Goal: Transaction & Acquisition: Purchase product/service

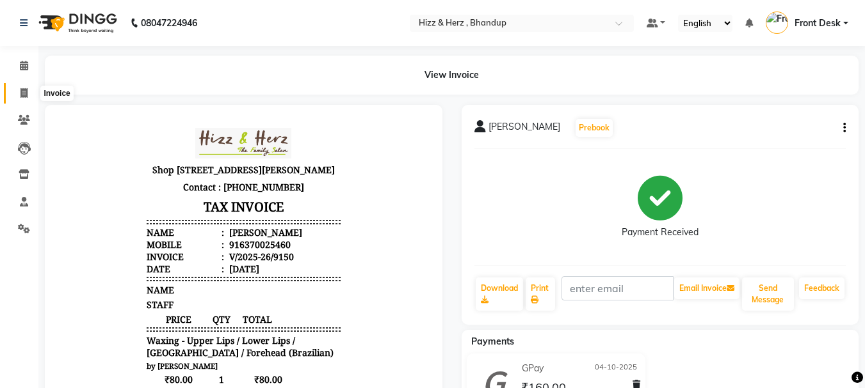
click at [23, 92] on icon at bounding box center [23, 93] width 7 height 10
select select "629"
select select "service"
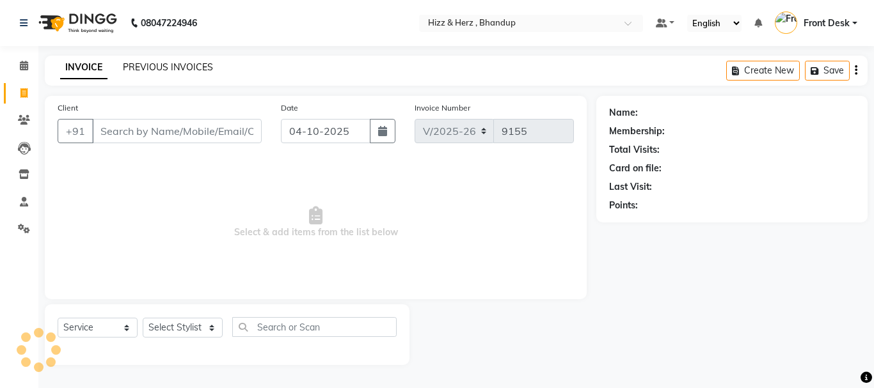
click at [191, 65] on link "PREVIOUS INVOICES" at bounding box center [168, 67] width 90 height 12
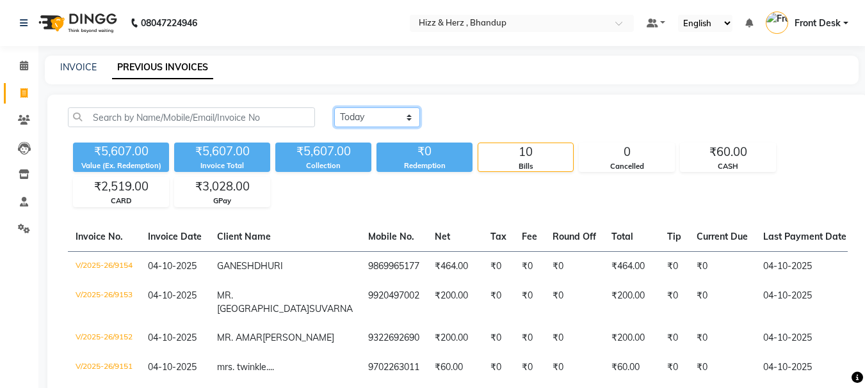
click at [365, 110] on select "Today Yesterday Custom Range" at bounding box center [377, 118] width 86 height 20
select select "yesterday"
click at [334, 108] on select "Today Yesterday Custom Range" at bounding box center [377, 118] width 86 height 20
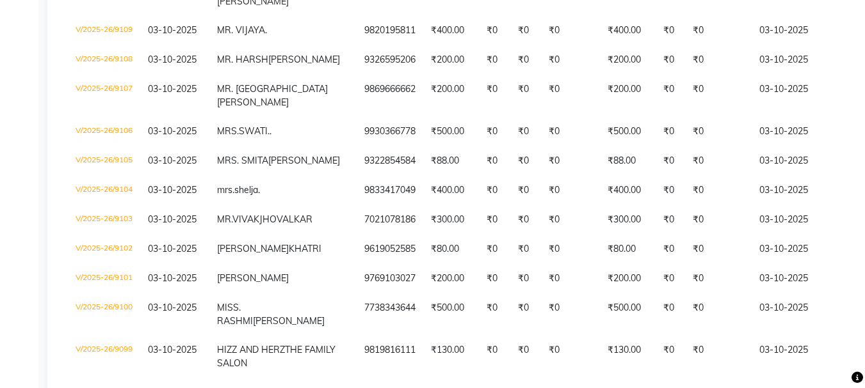
scroll to position [1728, 0]
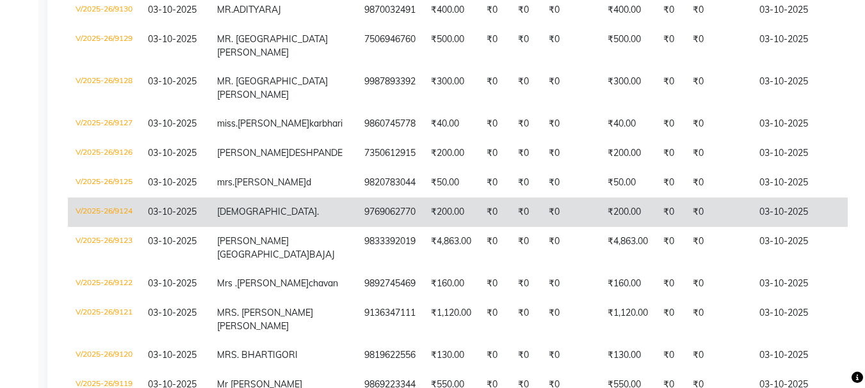
scroll to position [704, 0]
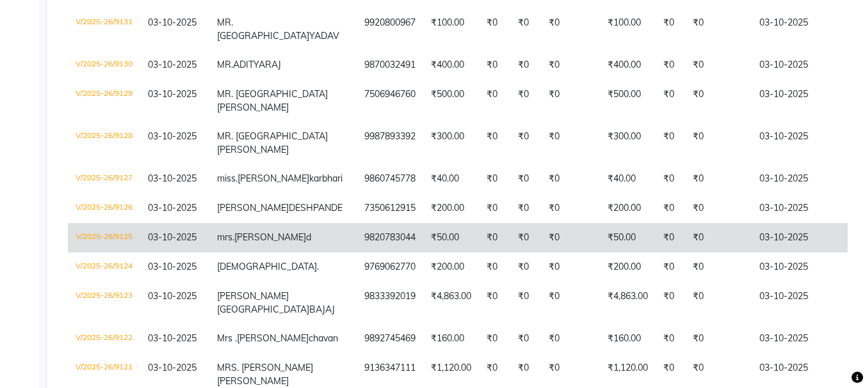
click at [423, 253] on td "₹50.00" at bounding box center [451, 237] width 56 height 29
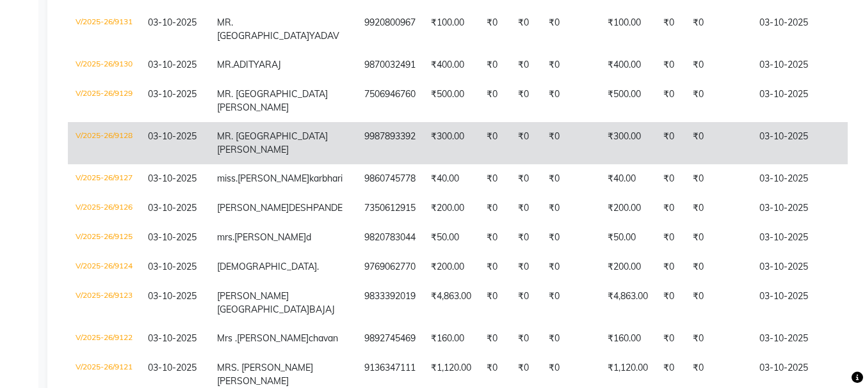
click at [356, 164] on td "9987893392" at bounding box center [389, 143] width 67 height 42
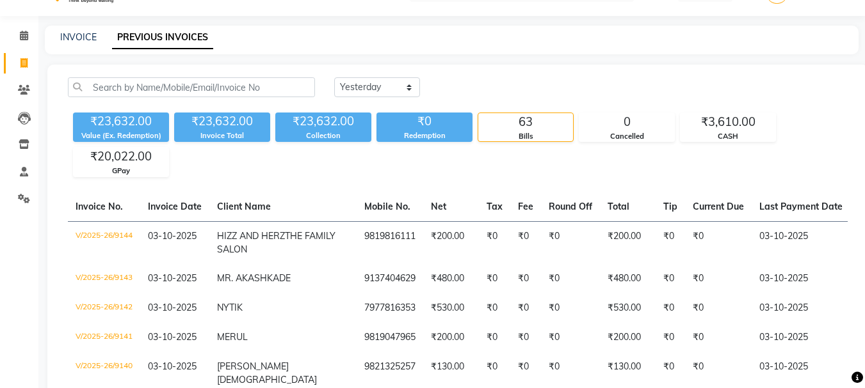
scroll to position [0, 0]
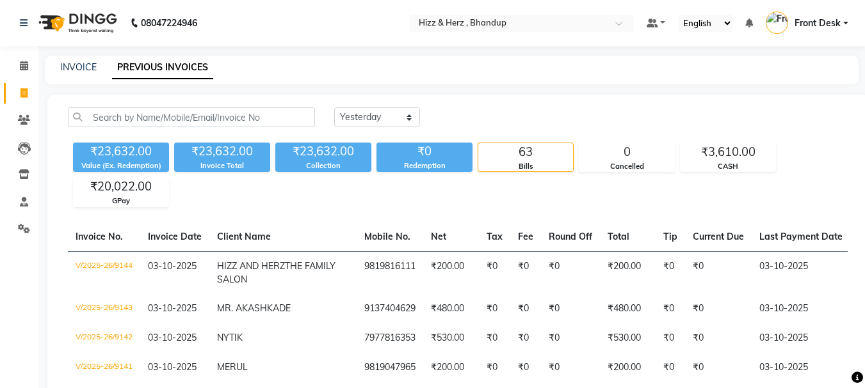
click at [22, 94] on icon at bounding box center [23, 93] width 7 height 10
select select "629"
select select "service"
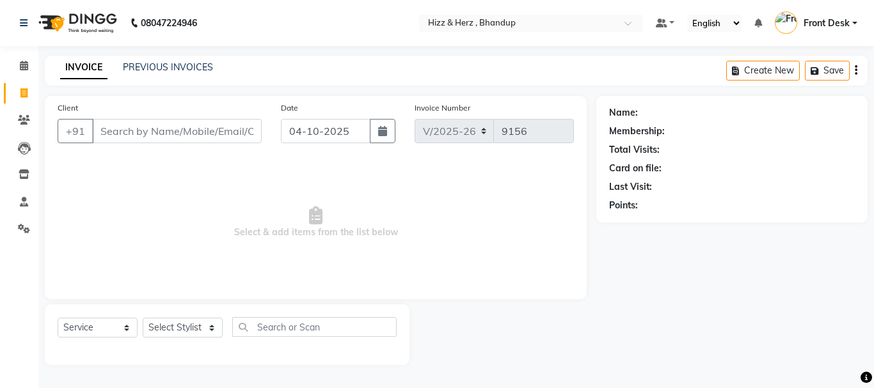
click at [193, 73] on div "PREVIOUS INVOICES" at bounding box center [168, 67] width 90 height 13
click at [184, 63] on link "PREVIOUS INVOICES" at bounding box center [168, 67] width 90 height 12
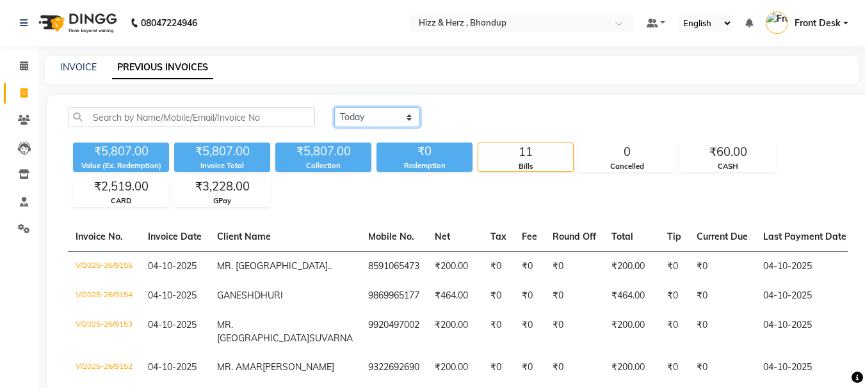
click at [408, 123] on select "Today Yesterday Custom Range" at bounding box center [377, 118] width 86 height 20
select select "range"
click at [334, 108] on select "Today Yesterday Custom Range" at bounding box center [377, 118] width 86 height 20
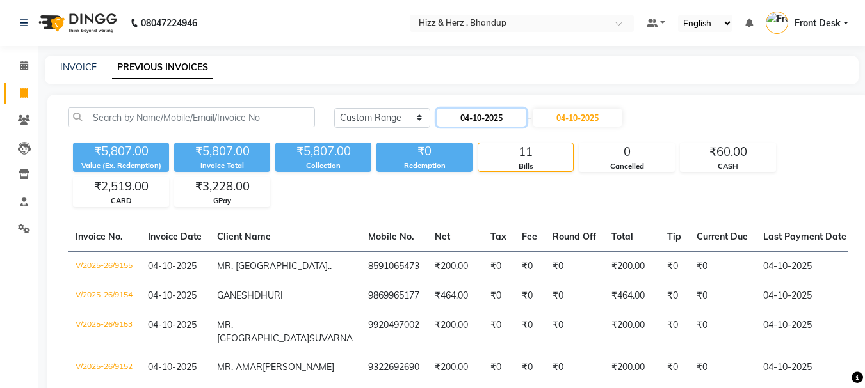
click at [470, 118] on input "04-10-2025" at bounding box center [481, 118] width 90 height 18
select select "10"
select select "2025"
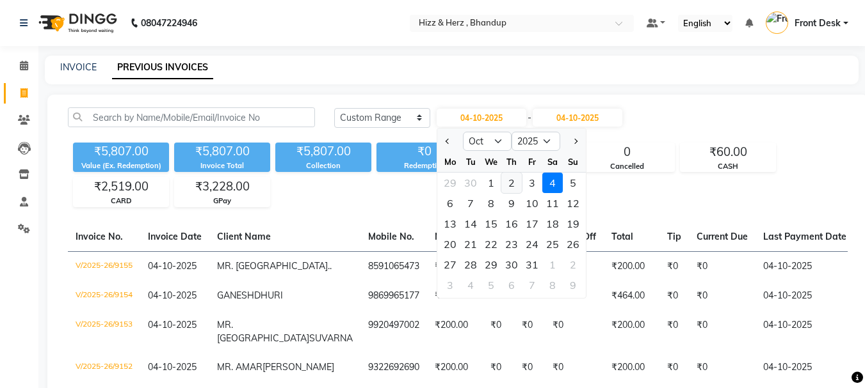
click at [509, 180] on div "2" at bounding box center [511, 183] width 20 height 20
type input "02-10-2025"
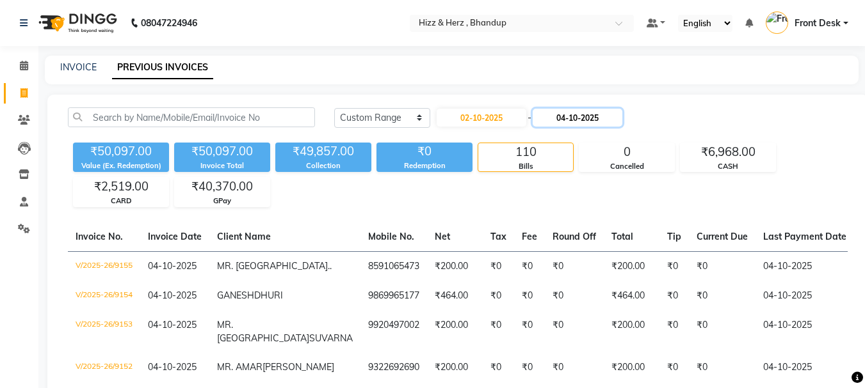
click at [580, 118] on input "04-10-2025" at bounding box center [577, 118] width 90 height 18
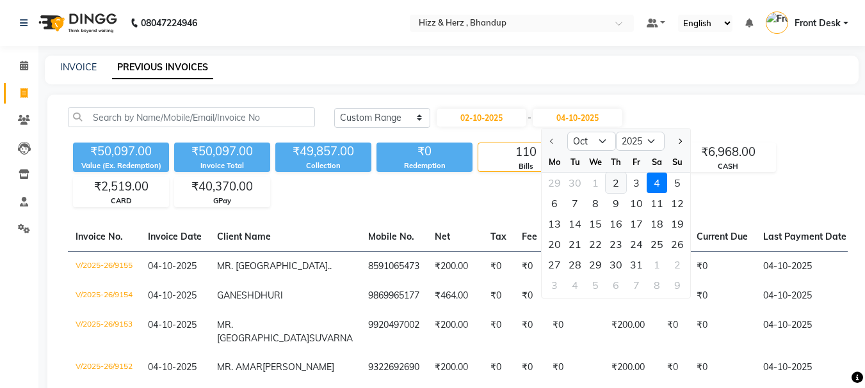
click at [617, 184] on div "2" at bounding box center [615, 183] width 20 height 20
type input "02-10-2025"
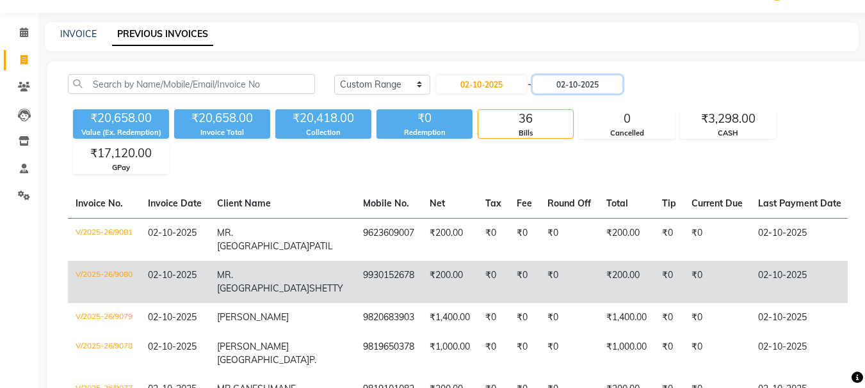
scroll to position [64, 0]
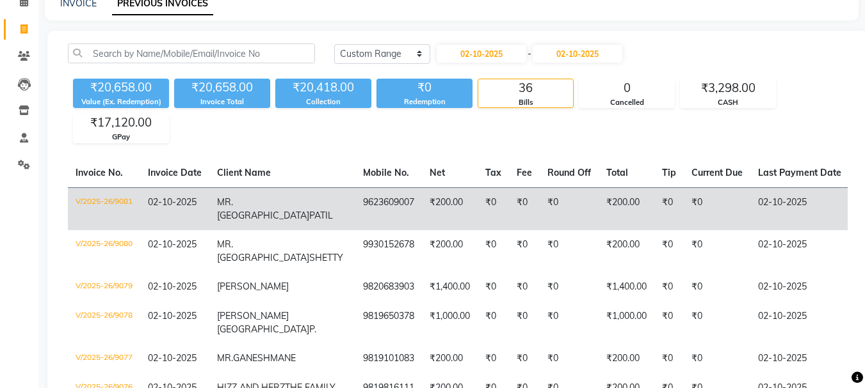
click at [422, 207] on td "₹200.00" at bounding box center [450, 209] width 56 height 43
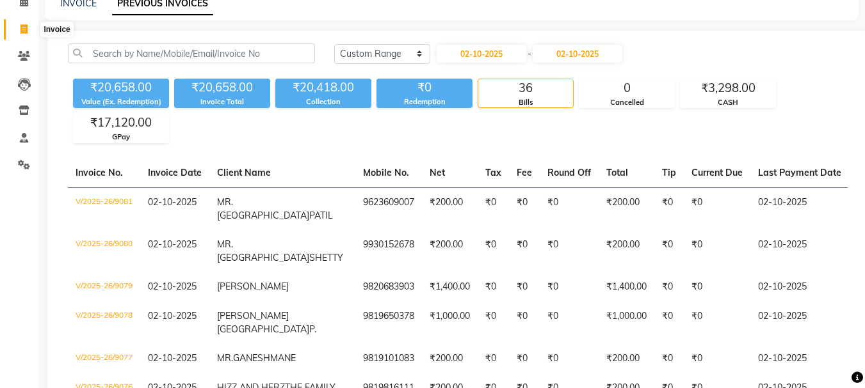
click at [26, 28] on icon at bounding box center [23, 29] width 7 height 10
select select "629"
select select "service"
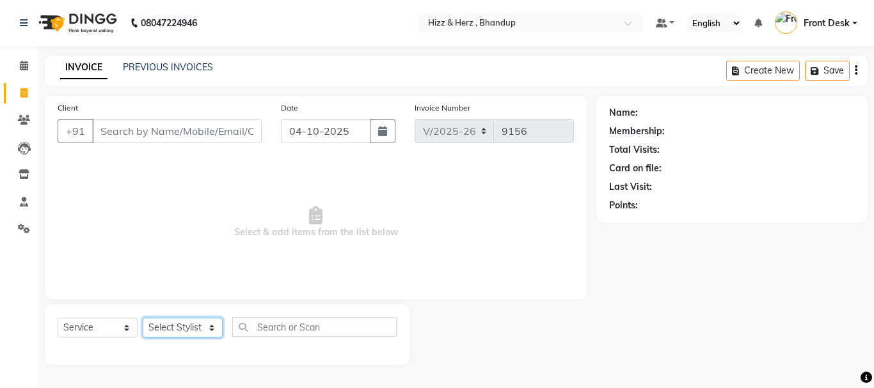
click at [212, 326] on select "Select Stylist Front Desk [PERSON_NAME] HIZZ & HERZ 2 [PERSON_NAME] [PERSON_NAM…" at bounding box center [183, 328] width 80 height 20
select select "9146"
click at [143, 318] on select "Select Stylist Front Desk [PERSON_NAME] HIZZ & HERZ 2 [PERSON_NAME] [PERSON_NAM…" at bounding box center [183, 328] width 80 height 20
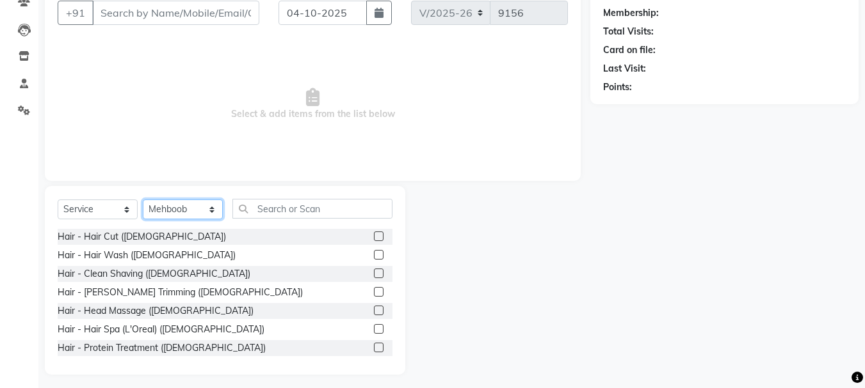
scroll to position [124, 0]
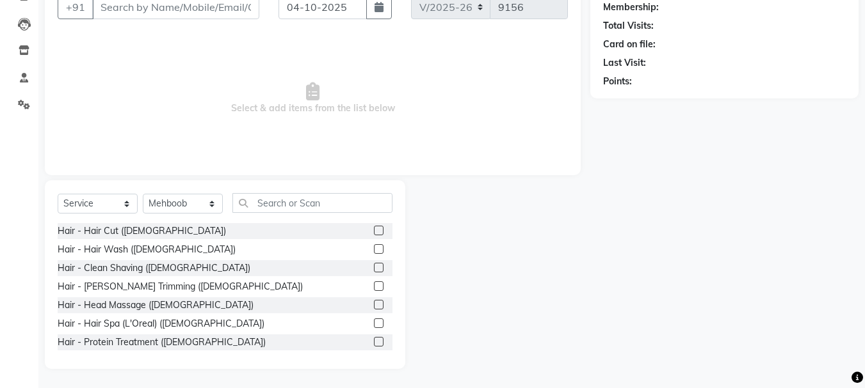
click at [374, 266] on label at bounding box center [379, 268] width 10 height 10
click at [374, 266] on input "checkbox" at bounding box center [378, 268] width 8 height 8
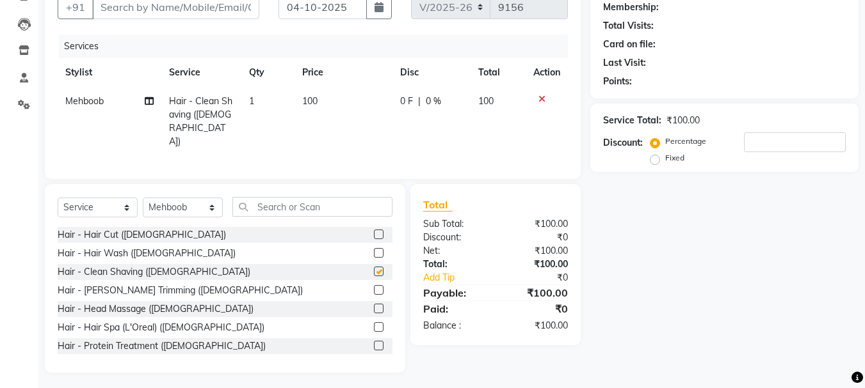
checkbox input "false"
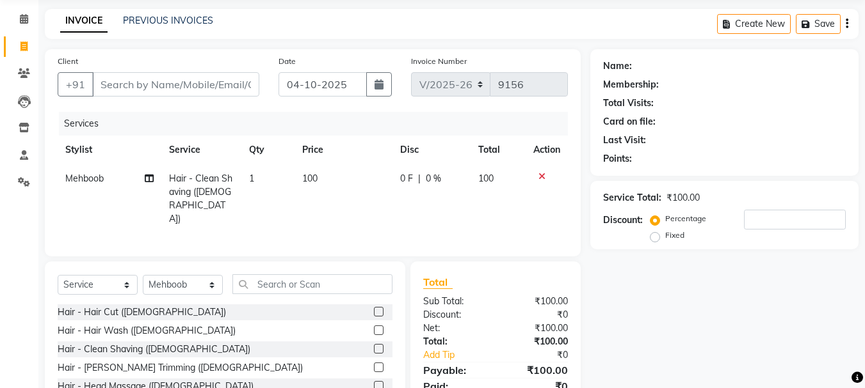
scroll to position [0, 0]
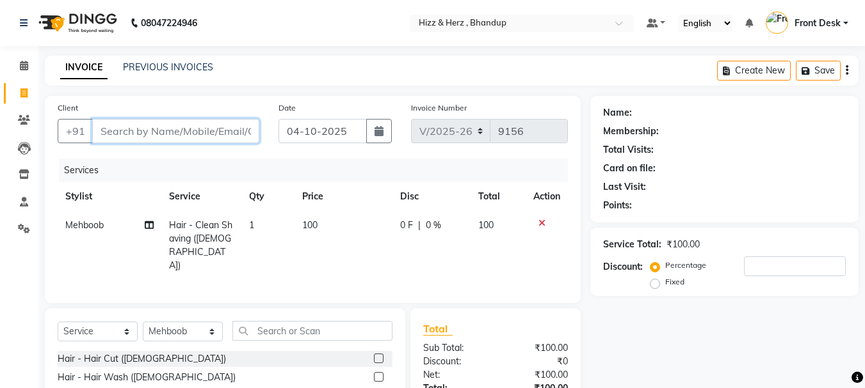
click at [216, 134] on input "Client" at bounding box center [175, 131] width 167 height 24
click at [176, 128] on input "Client" at bounding box center [175, 131] width 167 height 24
type input "9"
type input "0"
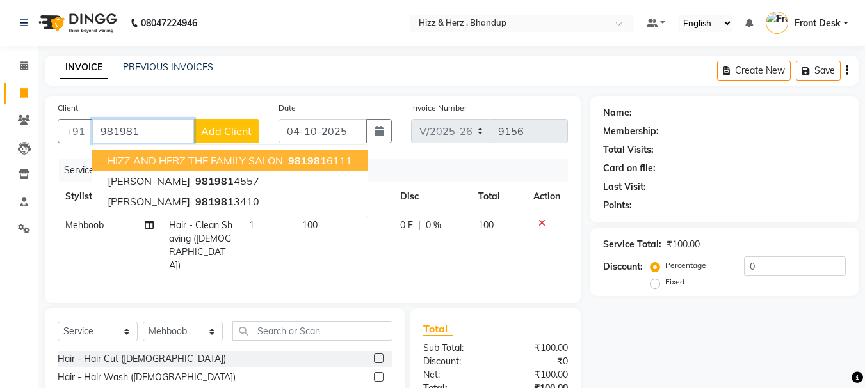
click at [131, 159] on span "HIZZ AND HERZ THE FAMILY SALON" at bounding box center [195, 160] width 175 height 13
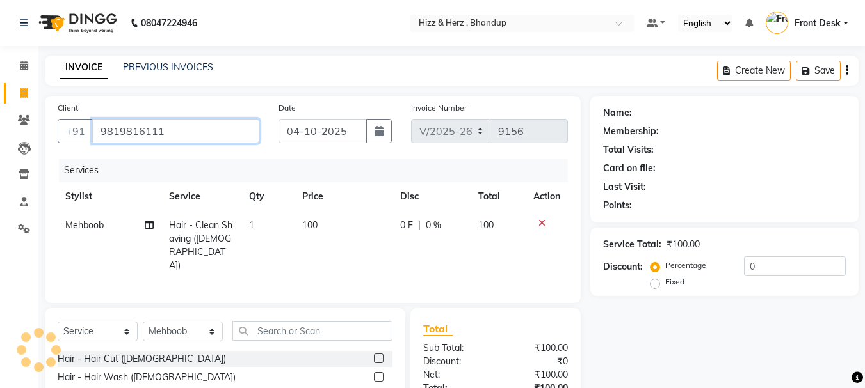
type input "9819816111"
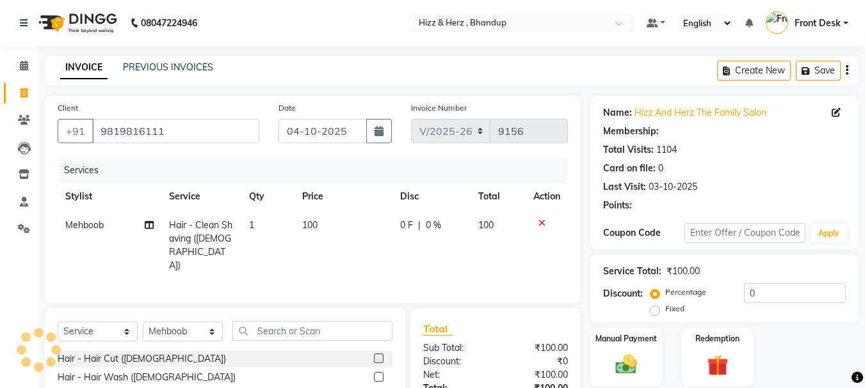
scroll to position [124, 0]
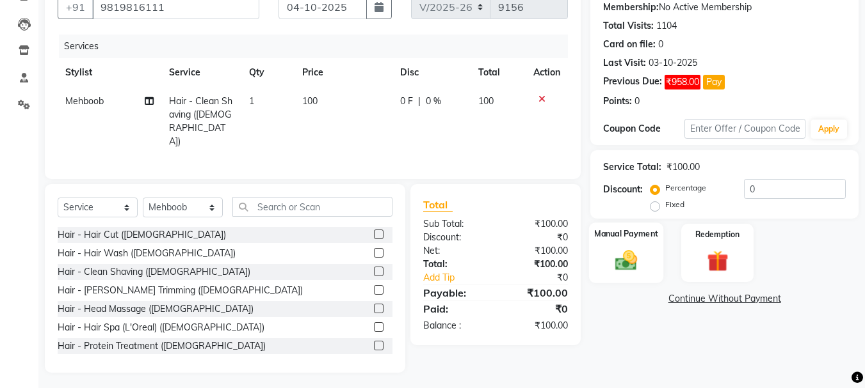
click at [623, 265] on img at bounding box center [626, 261] width 36 height 26
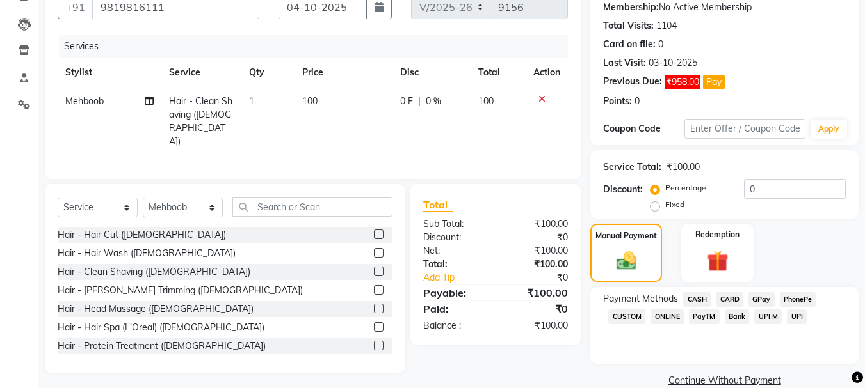
click at [701, 295] on span "CASH" at bounding box center [697, 299] width 28 height 15
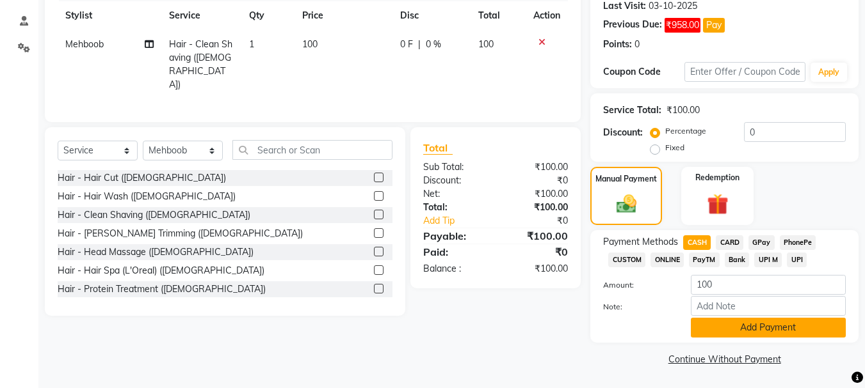
click at [772, 321] on button "Add Payment" at bounding box center [768, 328] width 155 height 20
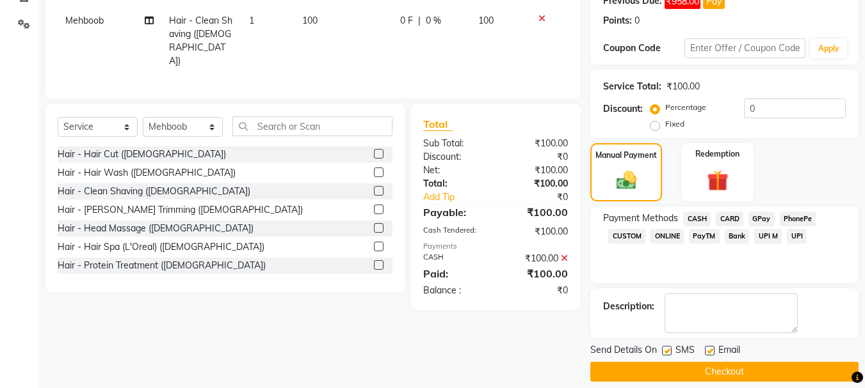
scroll to position [218, 0]
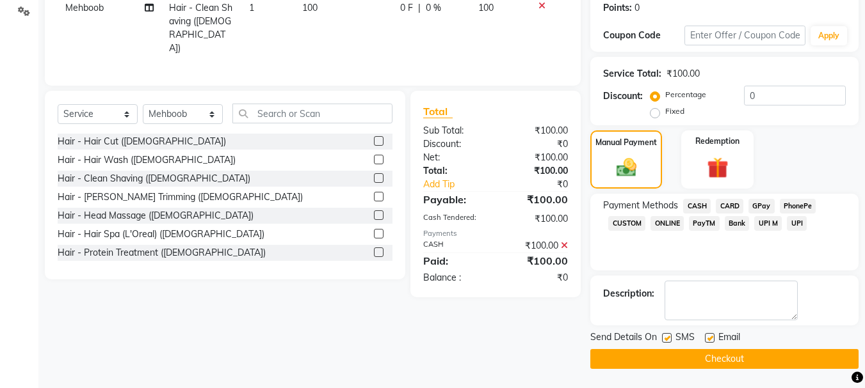
click at [763, 360] on button "Checkout" at bounding box center [724, 359] width 268 height 20
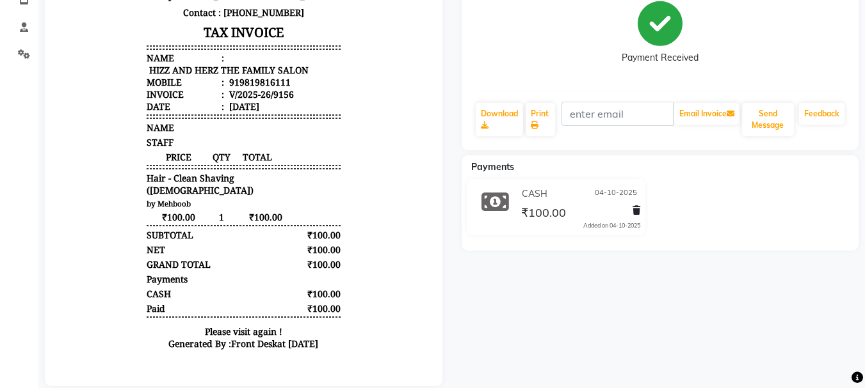
scroll to position [192, 0]
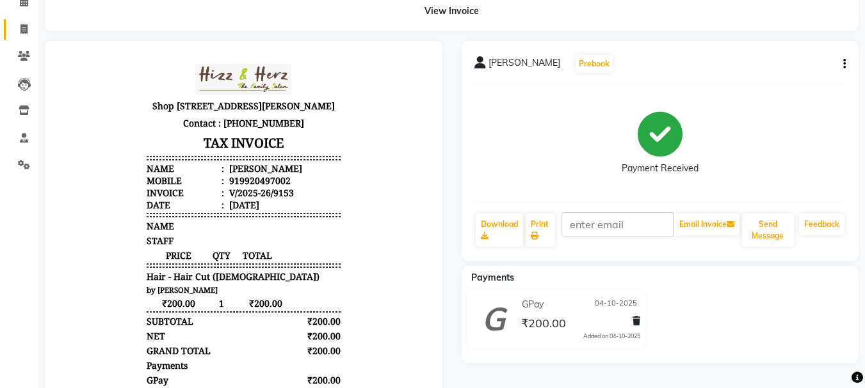
scroll to position [64, 0]
click at [22, 27] on icon at bounding box center [23, 29] width 7 height 10
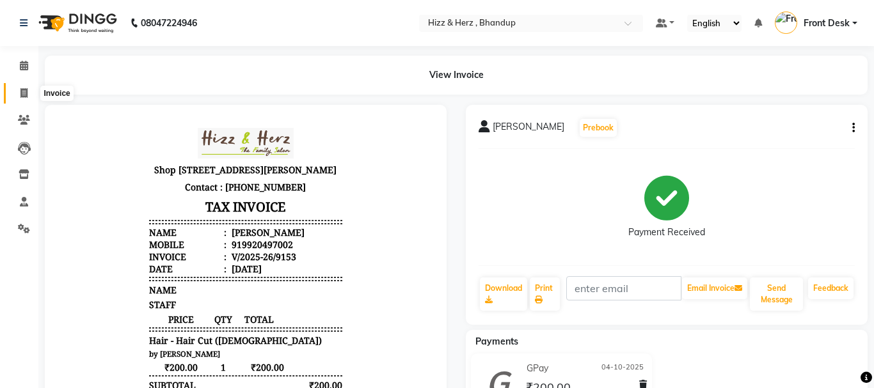
select select "629"
select select "service"
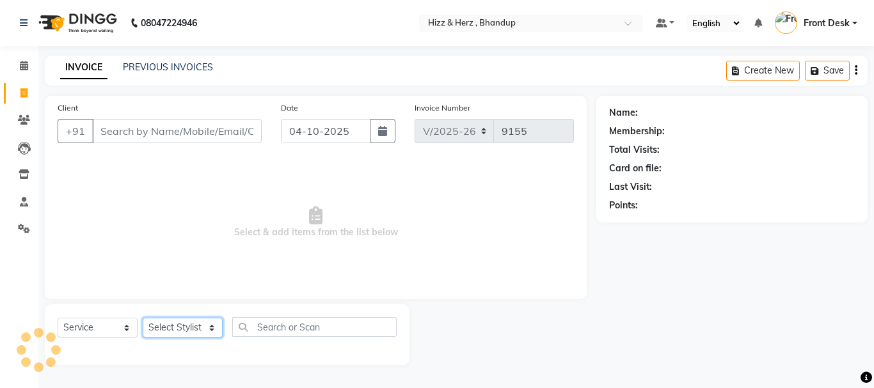
click at [196, 328] on select "Select Stylist" at bounding box center [183, 328] width 80 height 20
select select "26430"
click at [143, 318] on select "Select Stylist Front Desk Gaurav Sharma HIZZ & HERZ 2 IRFAN AHMAD Jigna Goswami…" at bounding box center [183, 328] width 80 height 20
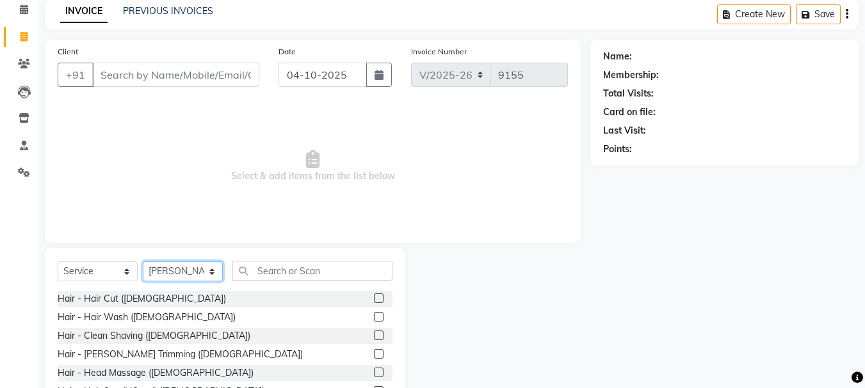
scroll to position [124, 0]
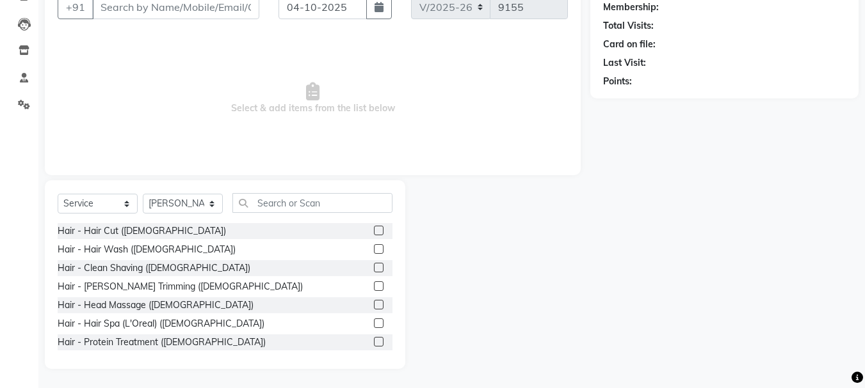
click at [374, 230] on label at bounding box center [379, 231] width 10 height 10
click at [374, 230] on input "checkbox" at bounding box center [378, 231] width 8 height 8
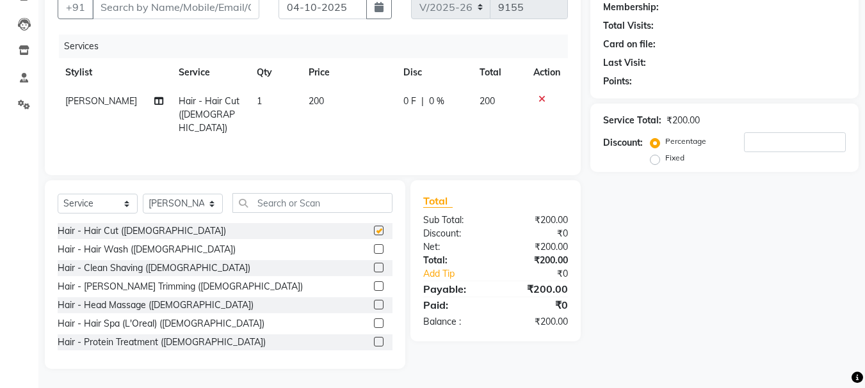
checkbox input "false"
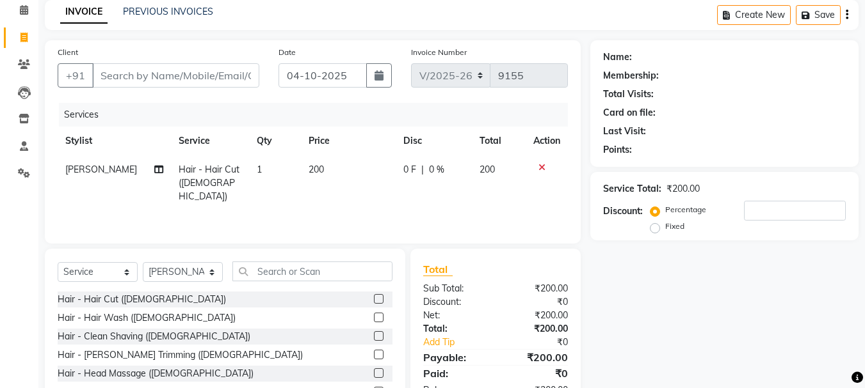
scroll to position [0, 0]
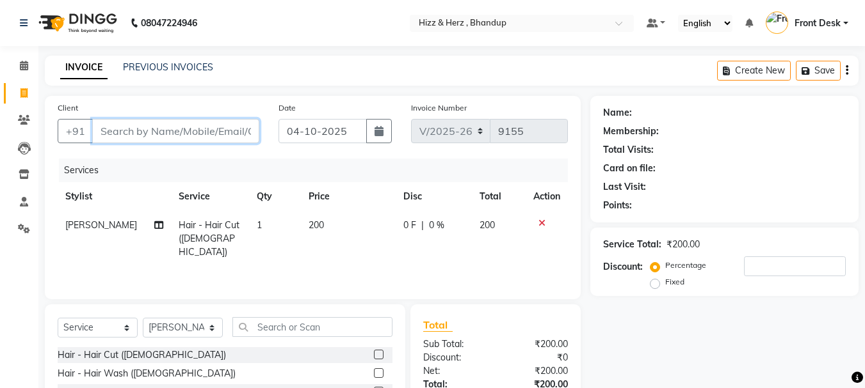
click at [239, 132] on input "Client" at bounding box center [175, 131] width 167 height 24
click at [235, 134] on input "Client" at bounding box center [175, 131] width 167 height 24
click at [198, 138] on input "Client" at bounding box center [175, 131] width 167 height 24
type input "8"
type input "0"
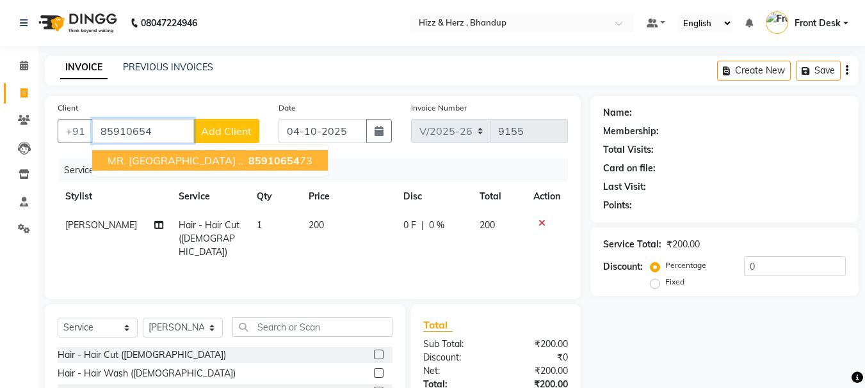
click at [248, 157] on span "85910654" at bounding box center [273, 160] width 51 height 13
type input "8591065473"
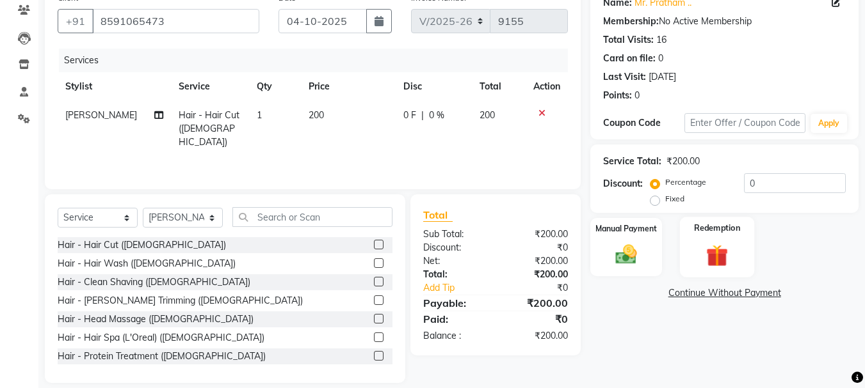
scroll to position [124, 0]
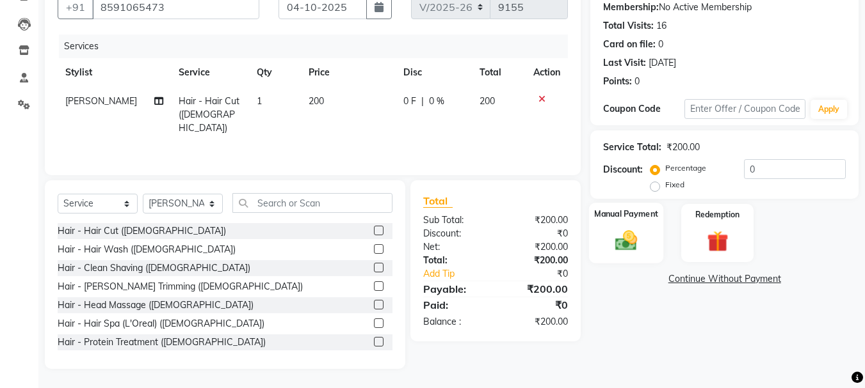
click at [621, 250] on img at bounding box center [626, 241] width 36 height 26
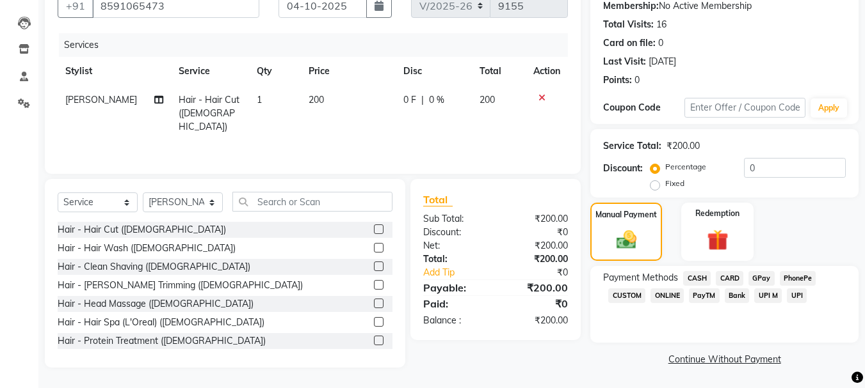
click at [765, 275] on span "GPay" at bounding box center [761, 278] width 26 height 15
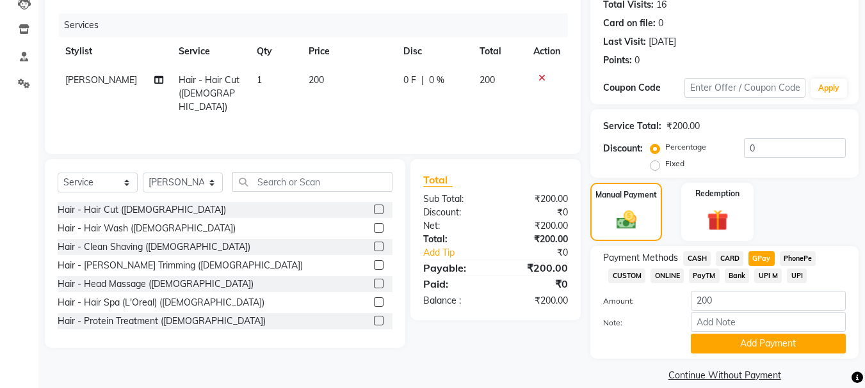
scroll to position [161, 0]
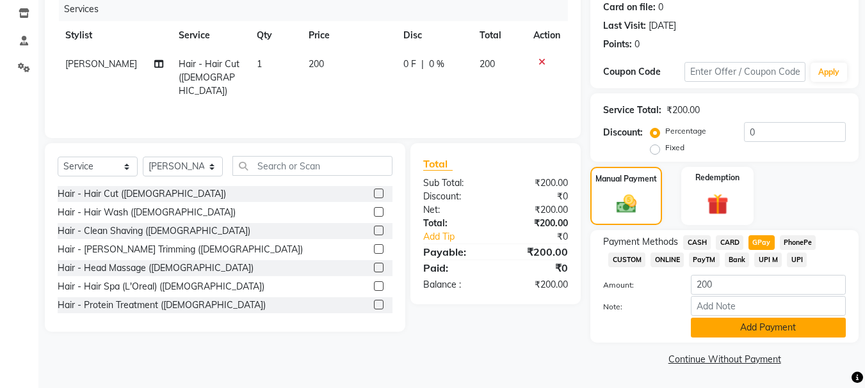
click at [765, 332] on button "Add Payment" at bounding box center [768, 328] width 155 height 20
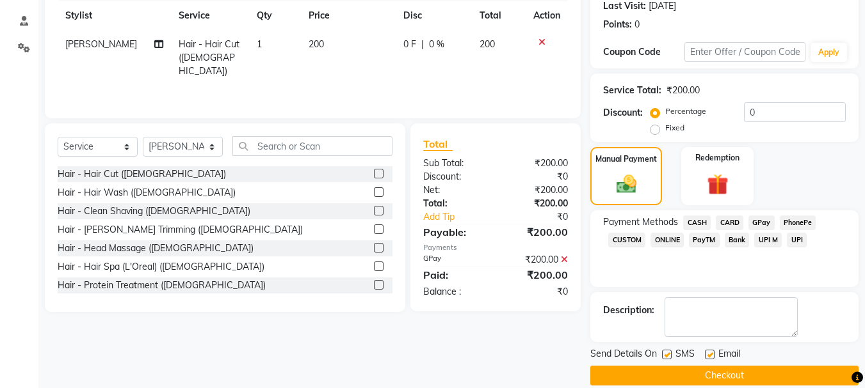
scroll to position [198, 0]
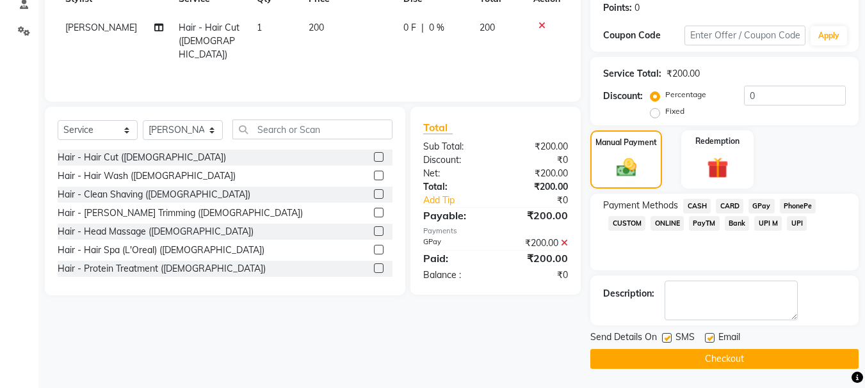
click at [734, 355] on button "Checkout" at bounding box center [724, 359] width 268 height 20
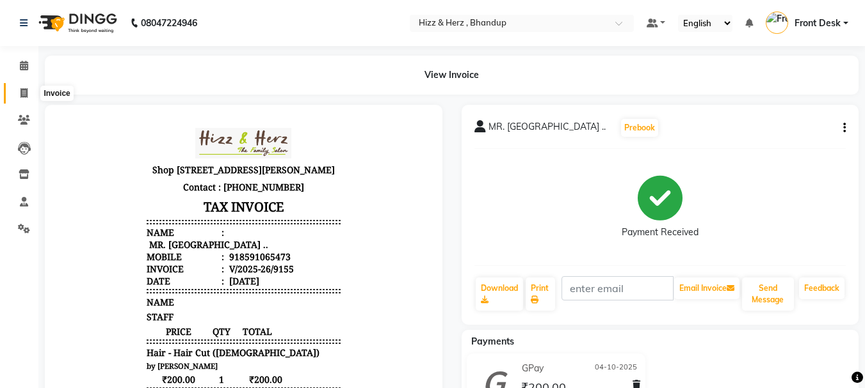
click at [20, 95] on icon at bounding box center [23, 93] width 7 height 10
select select "service"
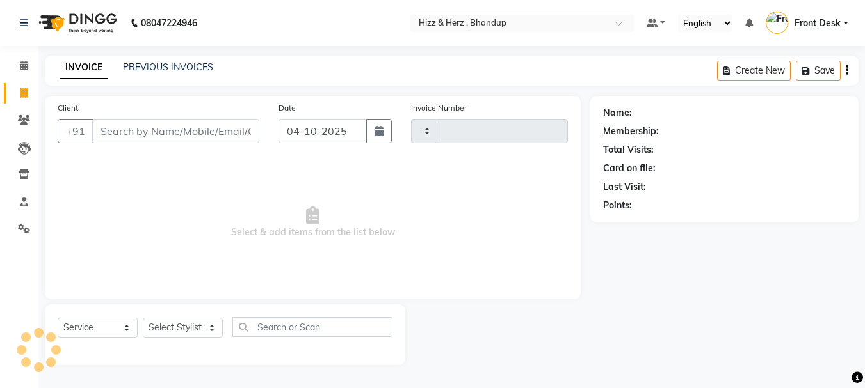
type input "9156"
select select "629"
click at [216, 128] on input "Client" at bounding box center [177, 131] width 170 height 24
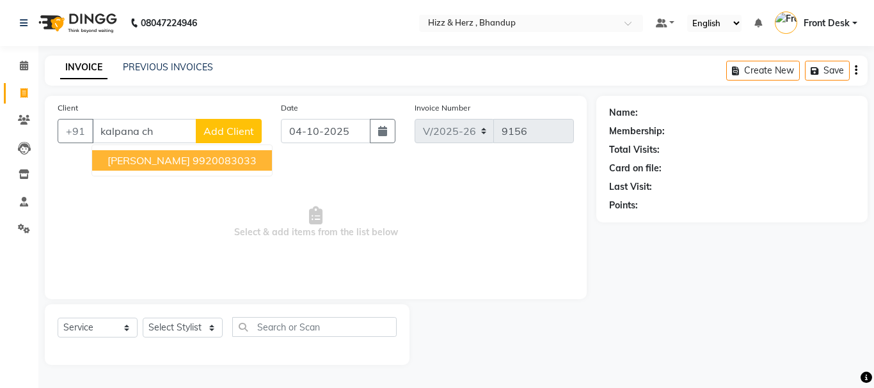
click at [227, 168] on button "MRS. KALPANA CHAVAN 9920083033" at bounding box center [182, 160] width 180 height 20
type input "9920083033"
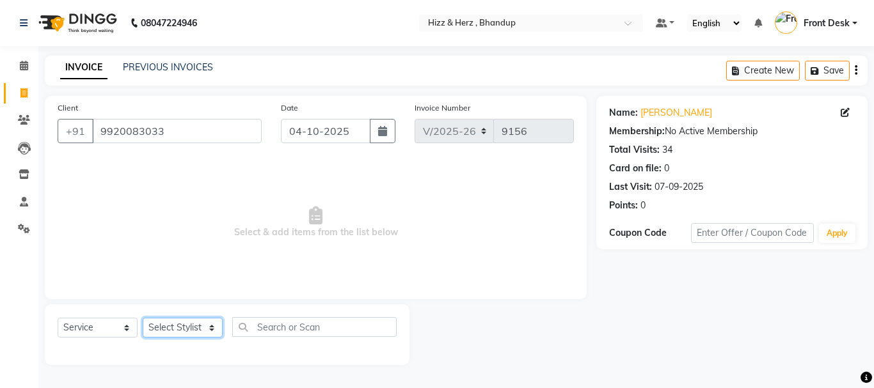
click at [193, 323] on select "Select Stylist Front Desk [PERSON_NAME] HIZZ & HERZ 2 [PERSON_NAME] [PERSON_NAM…" at bounding box center [183, 328] width 80 height 20
select select "11514"
click at [143, 318] on select "Select Stylist Front Desk [PERSON_NAME] HIZZ & HERZ 2 [PERSON_NAME] [PERSON_NAM…" at bounding box center [183, 328] width 80 height 20
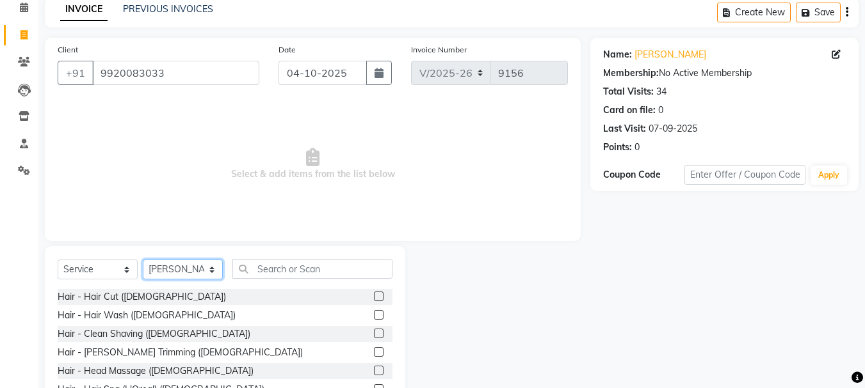
scroll to position [124, 0]
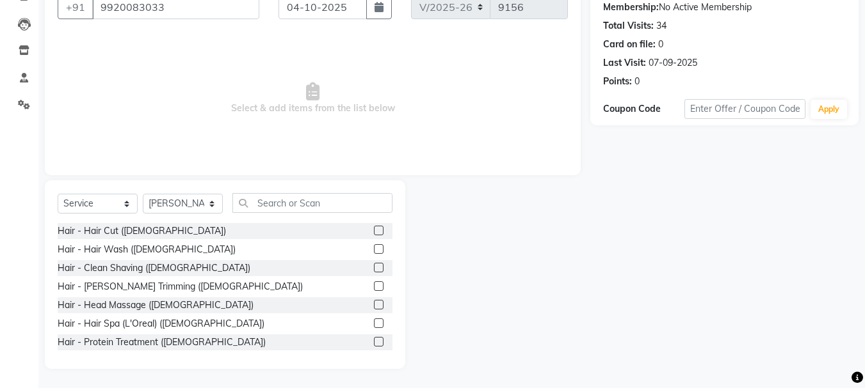
click at [374, 231] on label at bounding box center [379, 231] width 10 height 10
click at [374, 231] on input "checkbox" at bounding box center [378, 231] width 8 height 8
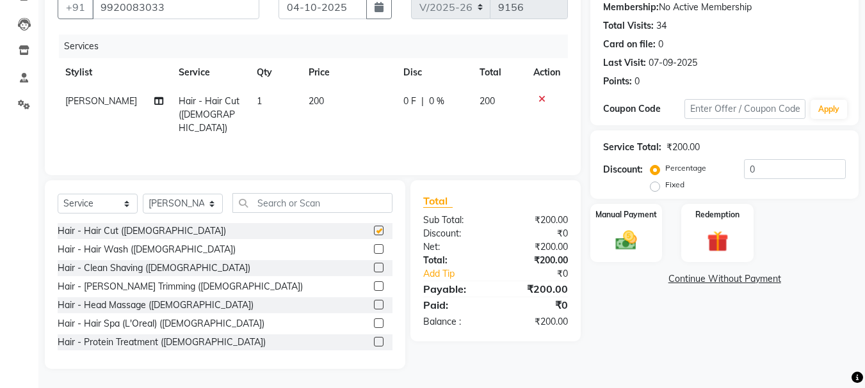
checkbox input "false"
click at [627, 248] on img at bounding box center [626, 241] width 36 height 26
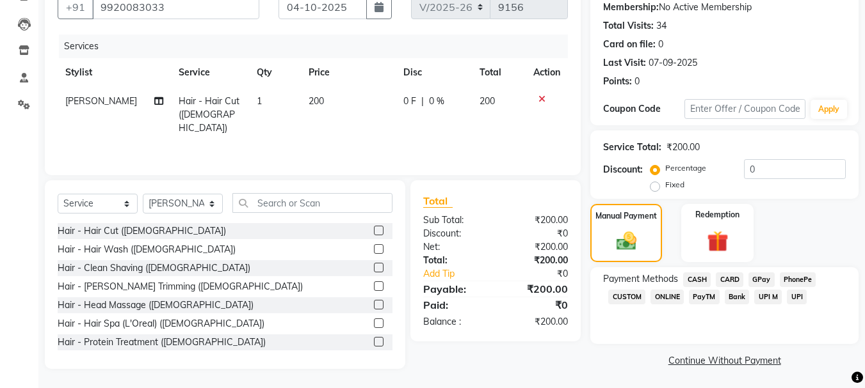
click at [374, 308] on label at bounding box center [379, 305] width 10 height 10
click at [374, 308] on input "checkbox" at bounding box center [378, 305] width 8 height 8
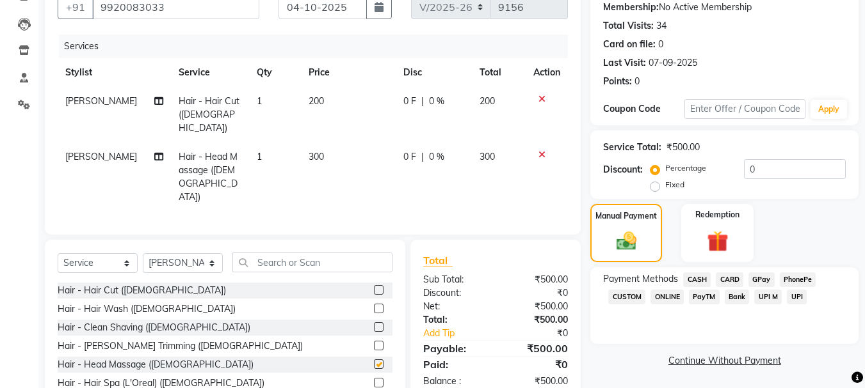
checkbox input "false"
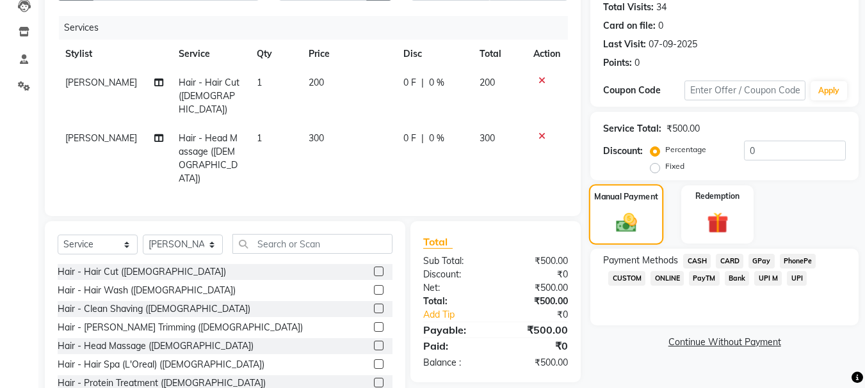
scroll to position [153, 0]
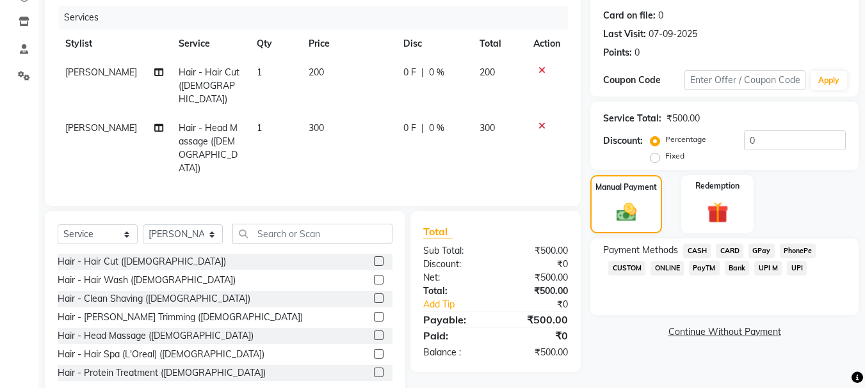
click at [310, 122] on span "300" at bounding box center [315, 128] width 15 height 12
select select "11514"
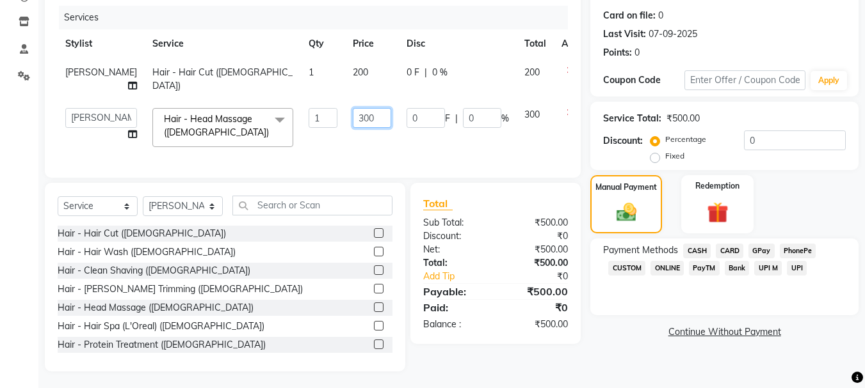
click at [353, 116] on input "300" at bounding box center [372, 118] width 38 height 20
type input "350"
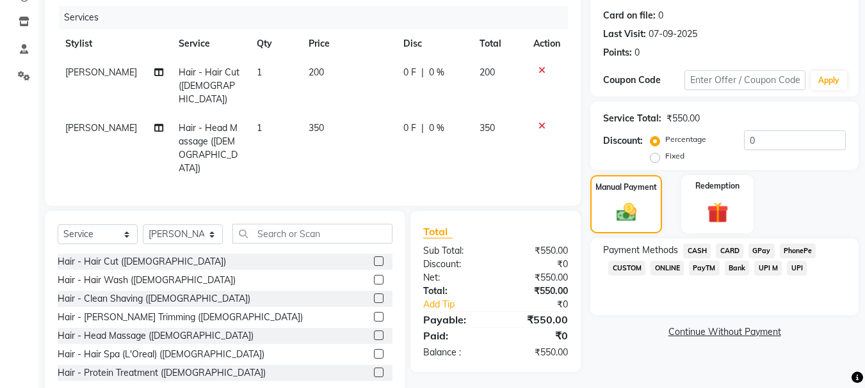
click at [349, 144] on div "Services Stylist Service Qty Price Disc Total Action Salman Hair - Hair Cut (Ma…" at bounding box center [313, 100] width 510 height 188
click at [755, 248] on span "GPay" at bounding box center [761, 251] width 26 height 15
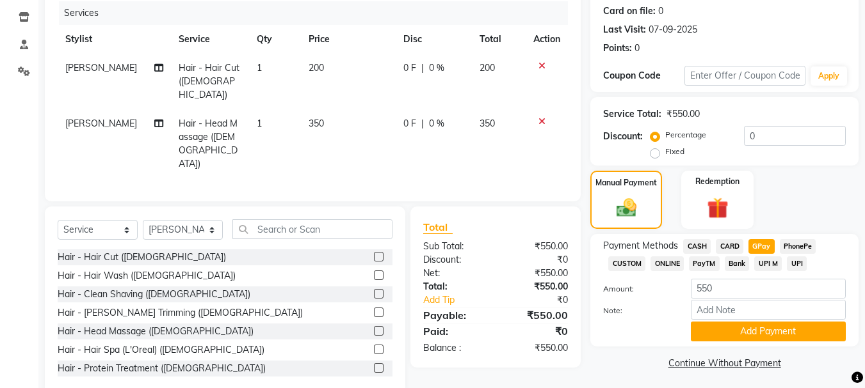
scroll to position [161, 0]
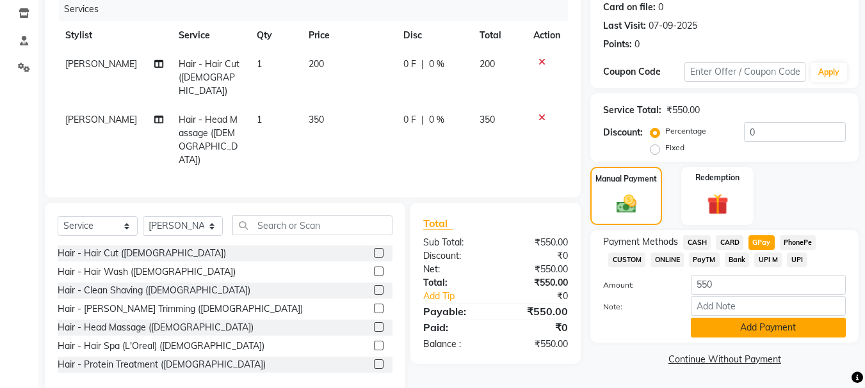
click at [765, 323] on button "Add Payment" at bounding box center [768, 328] width 155 height 20
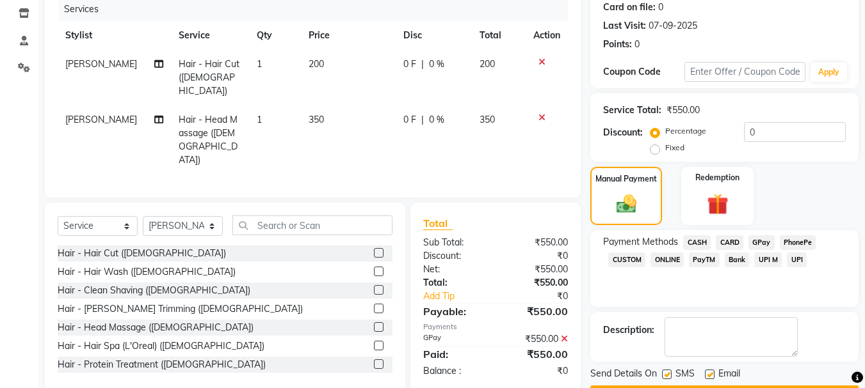
scroll to position [198, 0]
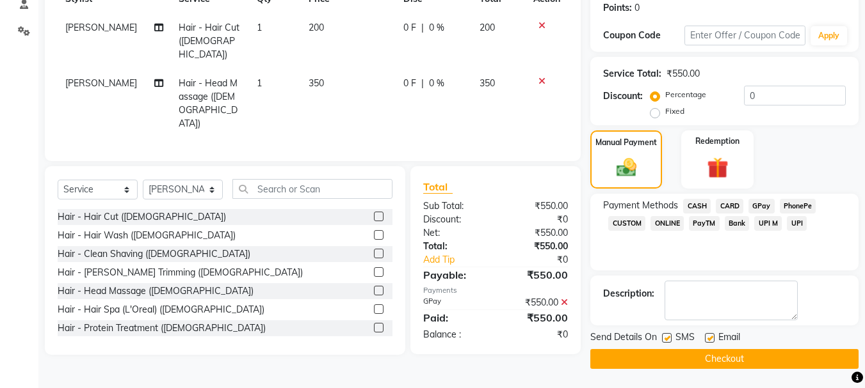
click at [668, 364] on button "Checkout" at bounding box center [724, 359] width 268 height 20
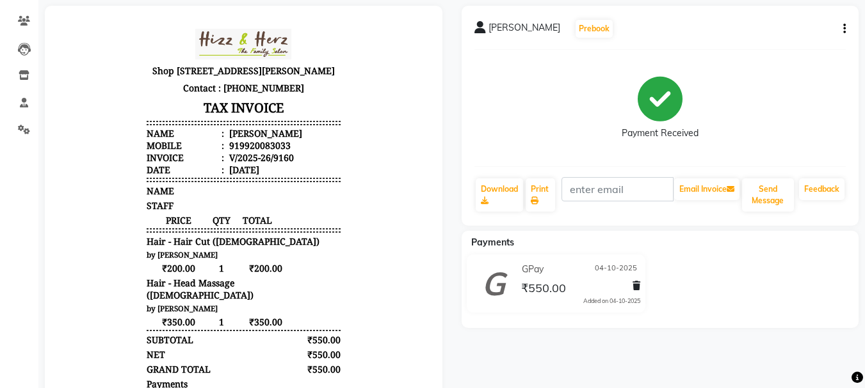
scroll to position [231, 0]
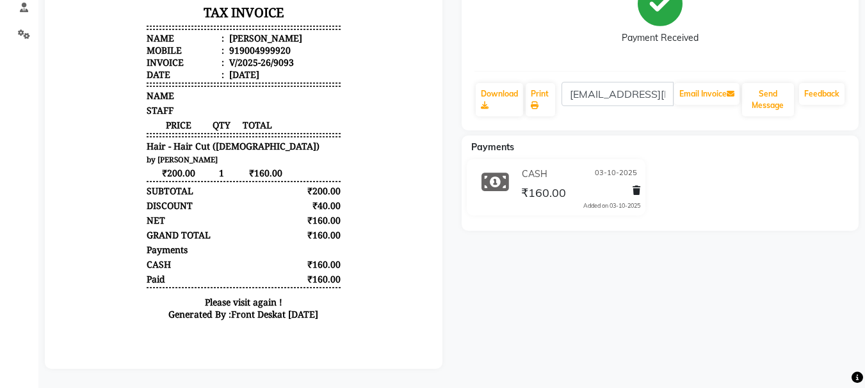
scroll to position [12, 0]
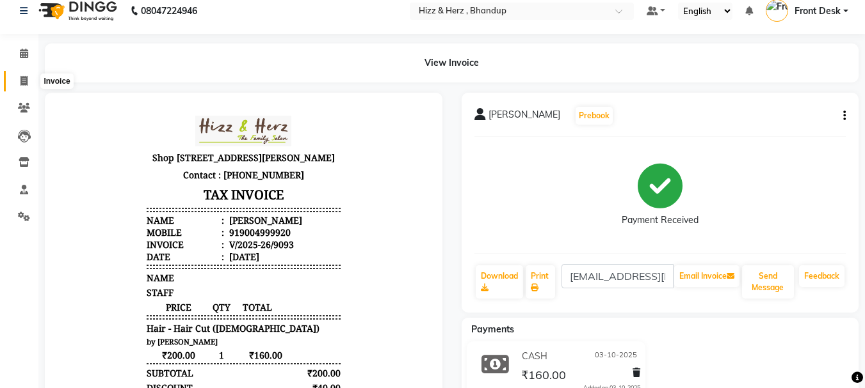
click at [25, 78] on icon at bounding box center [23, 81] width 7 height 10
select select "service"
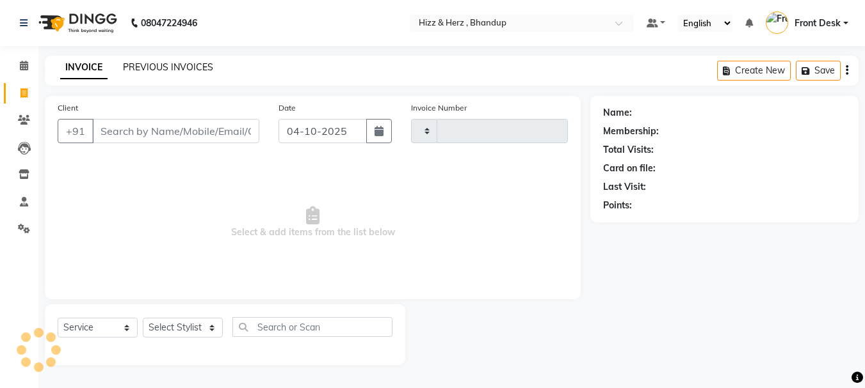
type input "9156"
select select "629"
click at [165, 61] on link "PREVIOUS INVOICES" at bounding box center [168, 67] width 90 height 12
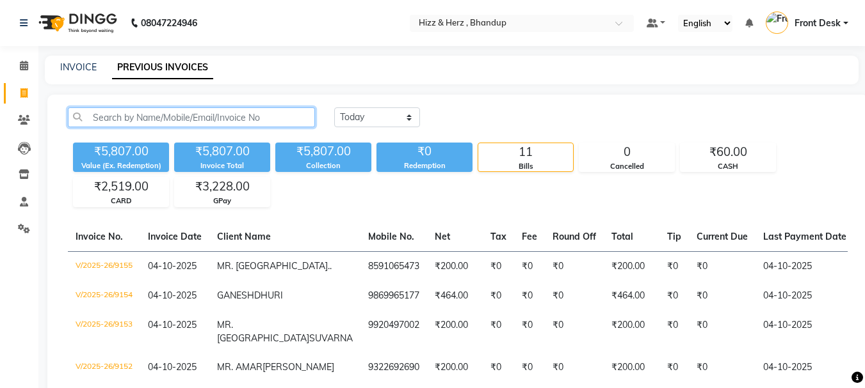
click at [132, 115] on input "text" at bounding box center [191, 118] width 247 height 20
type input "9130"
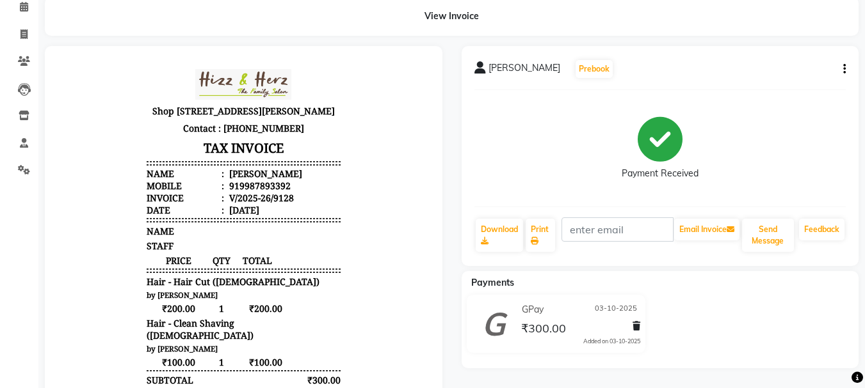
scroll to position [128, 0]
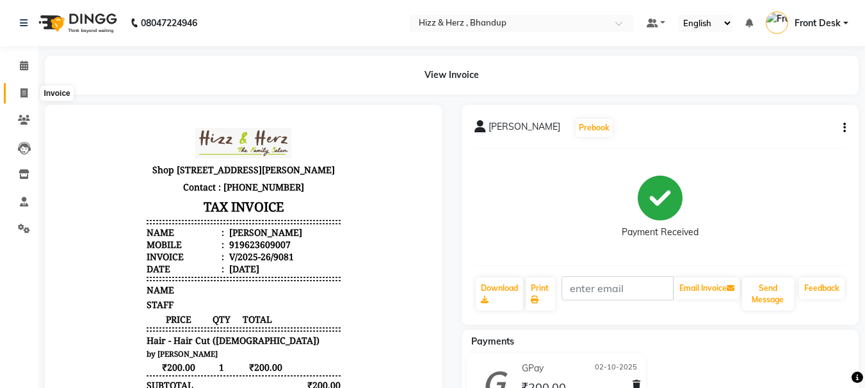
click at [28, 93] on span at bounding box center [24, 93] width 22 height 15
select select "629"
select select "service"
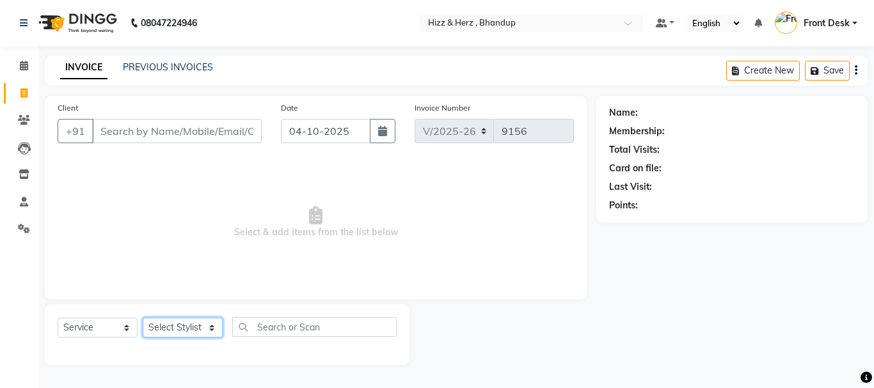
click at [200, 330] on select "Select Stylist Front Desk [PERSON_NAME] HIZZ & HERZ 2 [PERSON_NAME] [PERSON_NAM…" at bounding box center [183, 328] width 80 height 20
select select "24395"
click at [143, 318] on select "Select Stylist Front Desk [PERSON_NAME] HIZZ & HERZ 2 [PERSON_NAME] [PERSON_NAM…" at bounding box center [183, 328] width 80 height 20
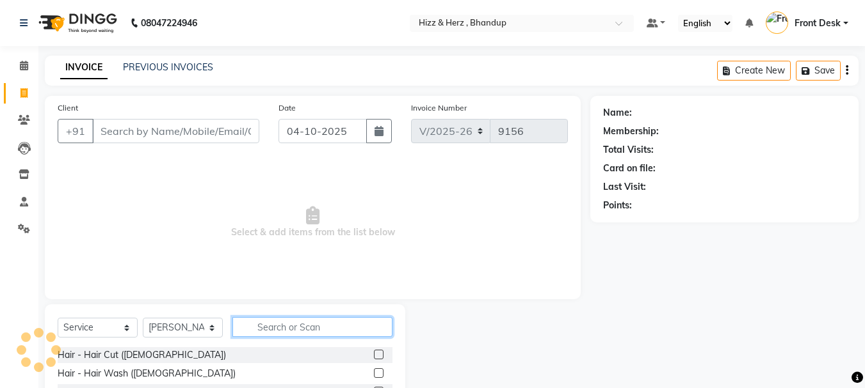
click at [316, 321] on input "text" at bounding box center [312, 327] width 160 height 20
type input "wash"
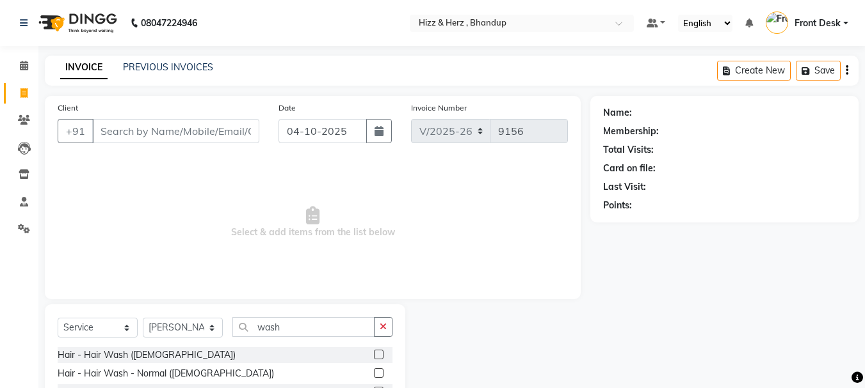
click at [380, 351] on label at bounding box center [379, 355] width 10 height 10
click at [380, 351] on input "checkbox" at bounding box center [378, 355] width 8 height 8
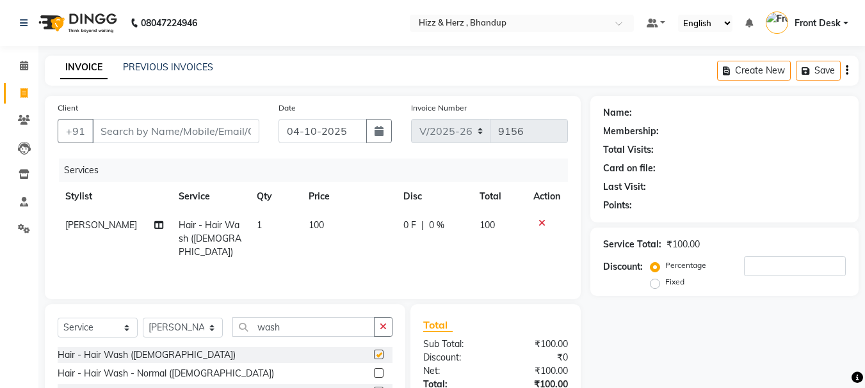
checkbox input "false"
click at [314, 223] on span "100" at bounding box center [315, 226] width 15 height 12
select select "24395"
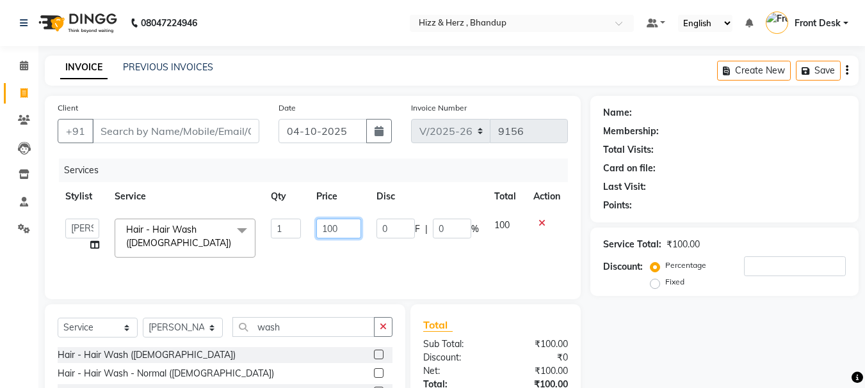
click at [333, 229] on input "100" at bounding box center [338, 229] width 44 height 20
type input "200"
click at [335, 251] on td "200" at bounding box center [338, 238] width 60 height 54
select select "24395"
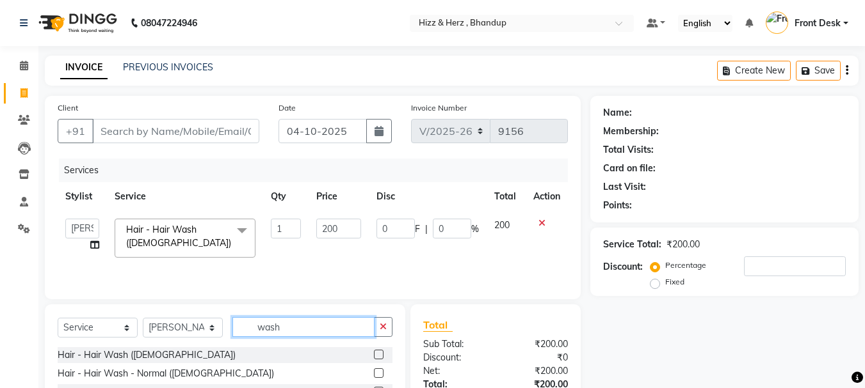
click at [315, 325] on input "wash" at bounding box center [303, 327] width 142 height 20
type input "w"
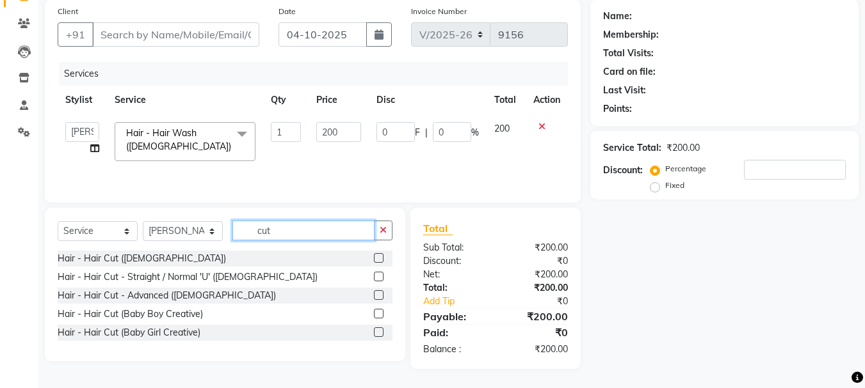
type input "cut"
click at [380, 258] on label at bounding box center [379, 258] width 10 height 10
click at [380, 258] on input "checkbox" at bounding box center [378, 259] width 8 height 8
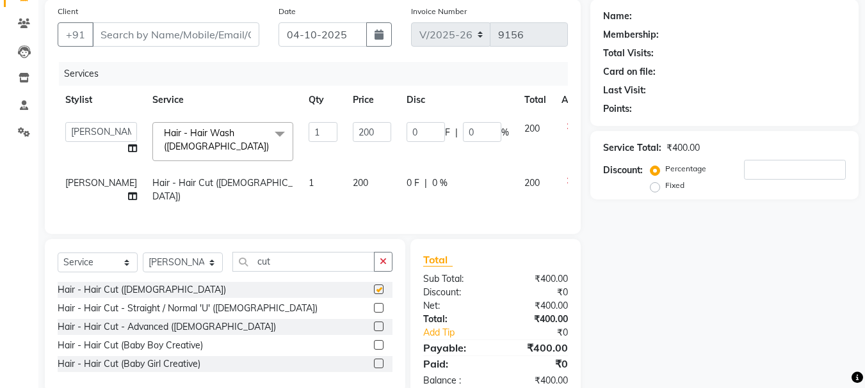
checkbox input "false"
click at [353, 183] on span "200" at bounding box center [360, 183] width 15 height 12
select select "24395"
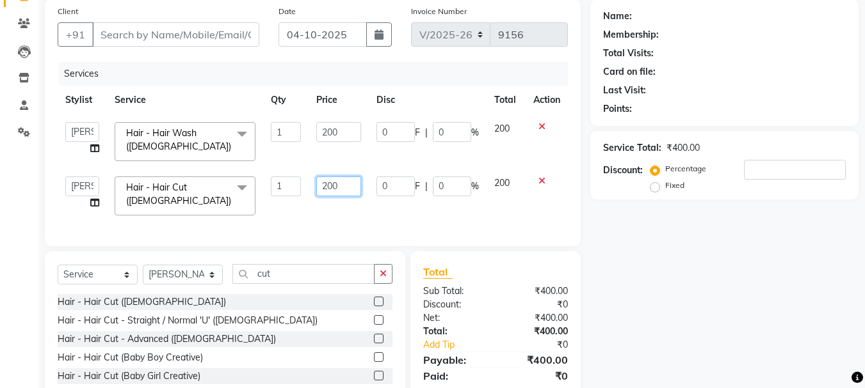
click at [333, 182] on input "200" at bounding box center [338, 187] width 44 height 20
type input "350"
click at [338, 207] on td "350" at bounding box center [338, 196] width 60 height 54
select select "24395"
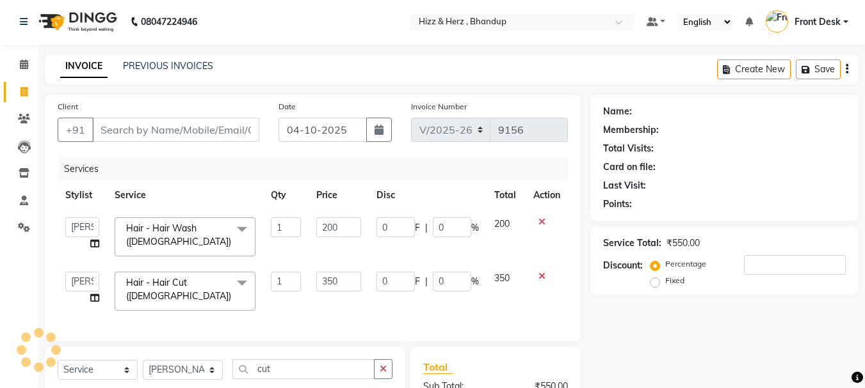
scroll to position [0, 0]
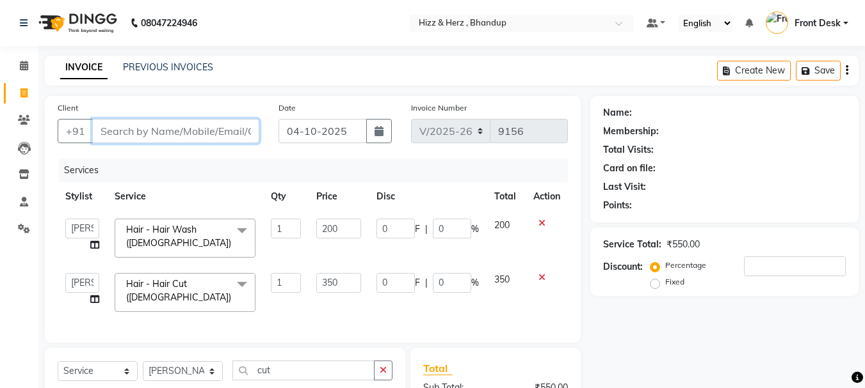
click at [216, 129] on input "Client" at bounding box center [175, 131] width 167 height 24
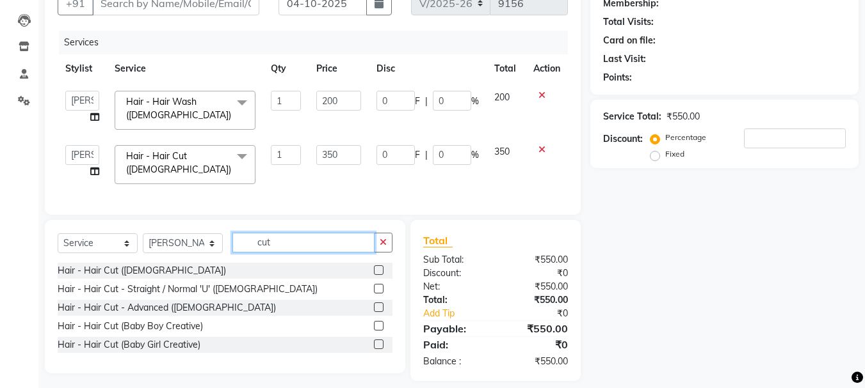
click at [353, 243] on input "cut" at bounding box center [303, 243] width 142 height 20
type input "c"
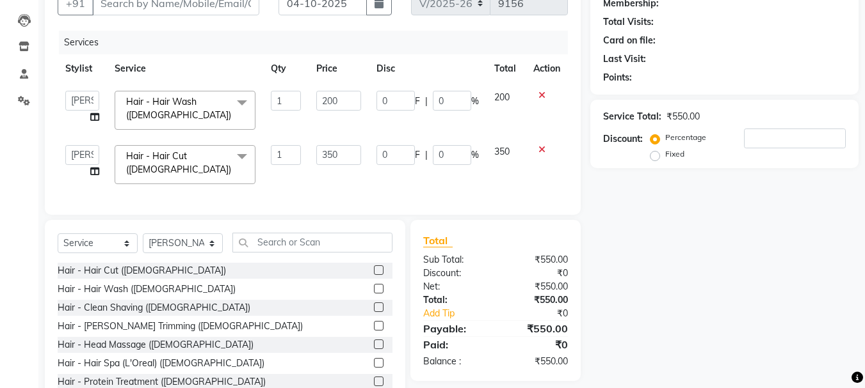
click at [364, 331] on div "Hair - [PERSON_NAME] Trimming ([DEMOGRAPHIC_DATA])" at bounding box center [225, 327] width 335 height 16
click at [374, 331] on label at bounding box center [379, 326] width 10 height 10
click at [374, 331] on input "checkbox" at bounding box center [378, 327] width 8 height 8
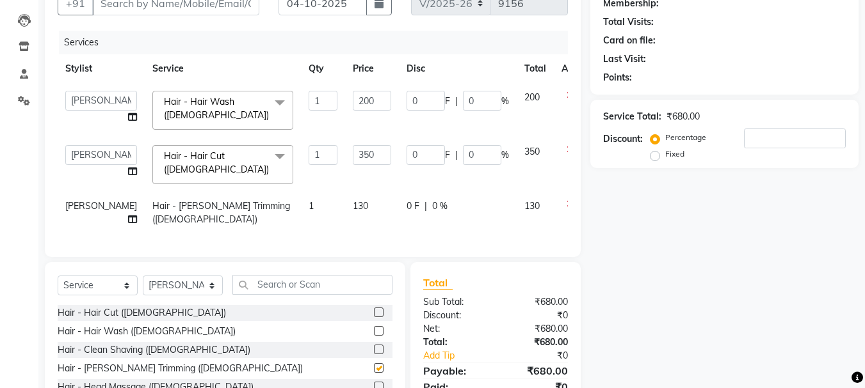
checkbox input "false"
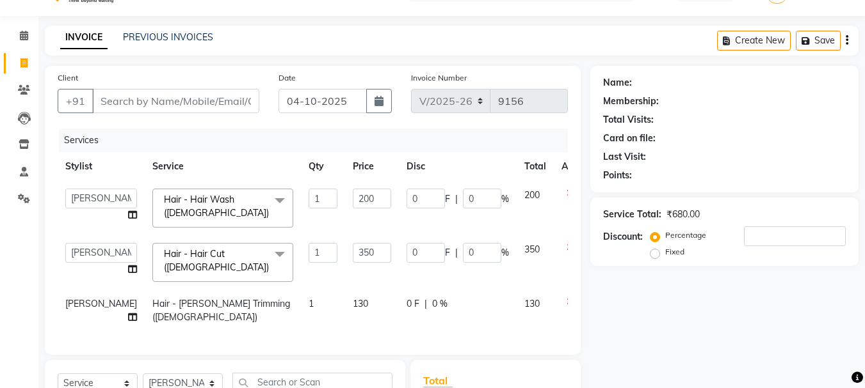
scroll to position [0, 0]
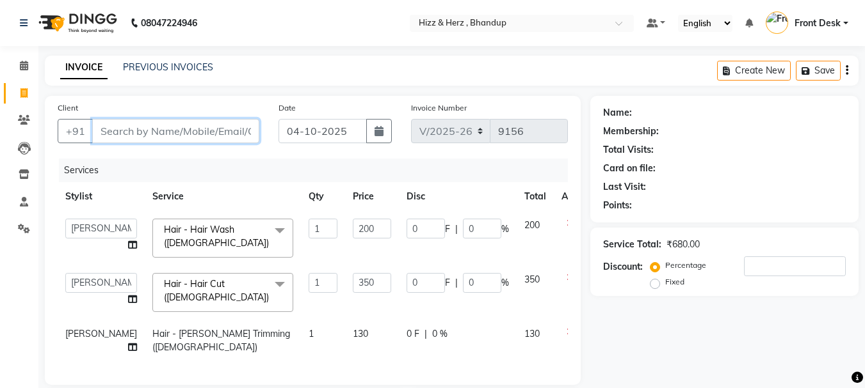
click at [161, 130] on input "Client" at bounding box center [175, 131] width 167 height 24
type input "8"
type input "0"
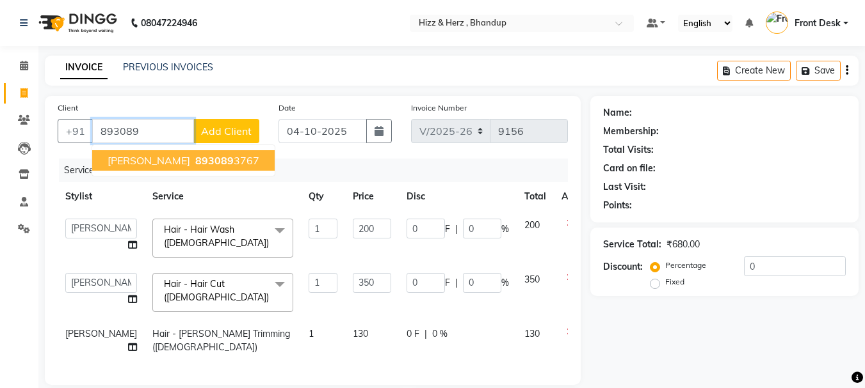
click at [162, 153] on button "MRS. SONAM PANDEY 893089 3767" at bounding box center [183, 160] width 182 height 20
type input "8930893767"
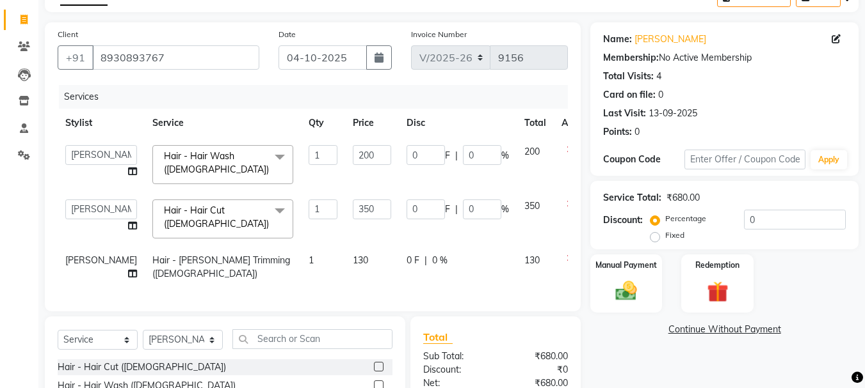
scroll to position [192, 0]
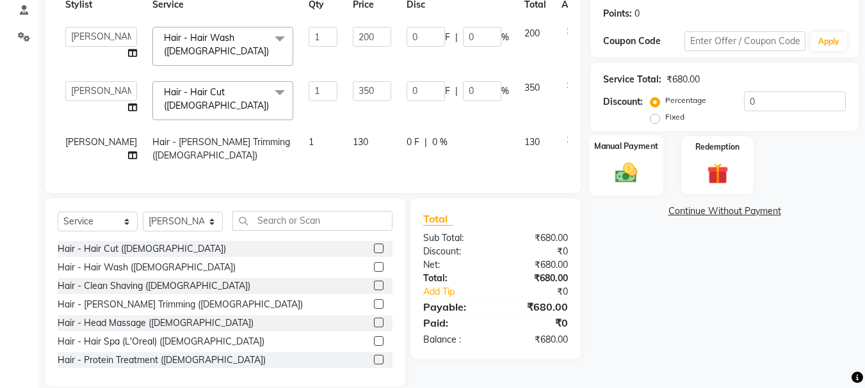
click at [628, 179] on img at bounding box center [626, 173] width 36 height 26
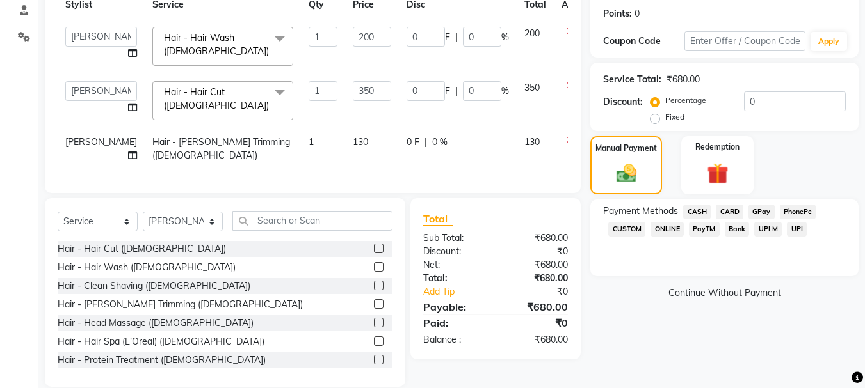
click at [765, 207] on span "GPay" at bounding box center [761, 212] width 26 height 15
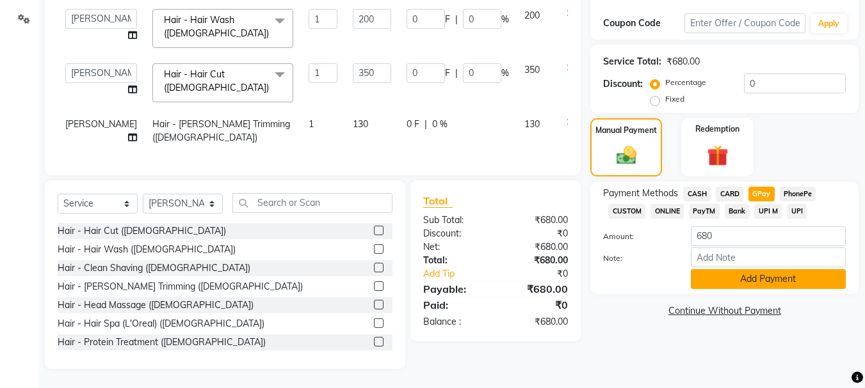
scroll to position [227, 0]
click at [793, 269] on button "Add Payment" at bounding box center [768, 279] width 155 height 20
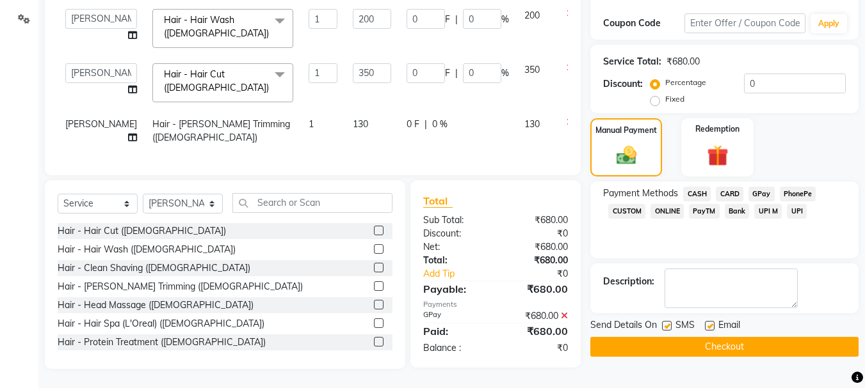
click at [719, 337] on button "Checkout" at bounding box center [724, 347] width 268 height 20
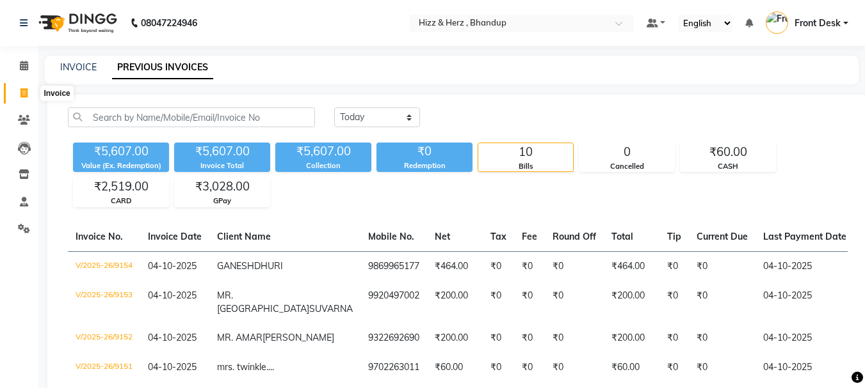
click at [25, 92] on icon at bounding box center [23, 93] width 7 height 10
select select "service"
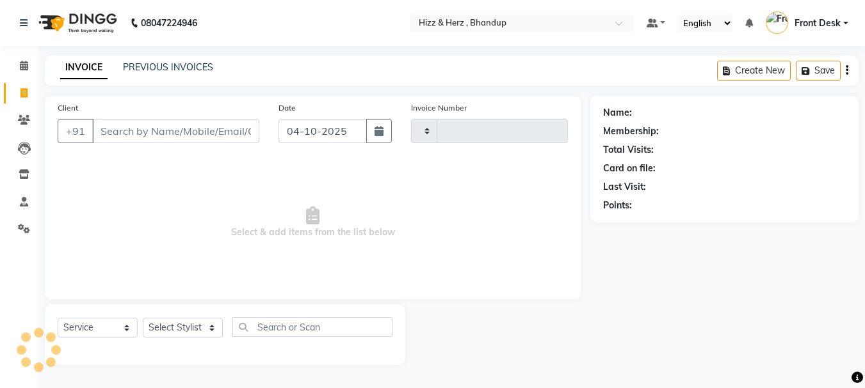
type input "9156"
select select "629"
click at [172, 65] on link "PREVIOUS INVOICES" at bounding box center [168, 67] width 90 height 12
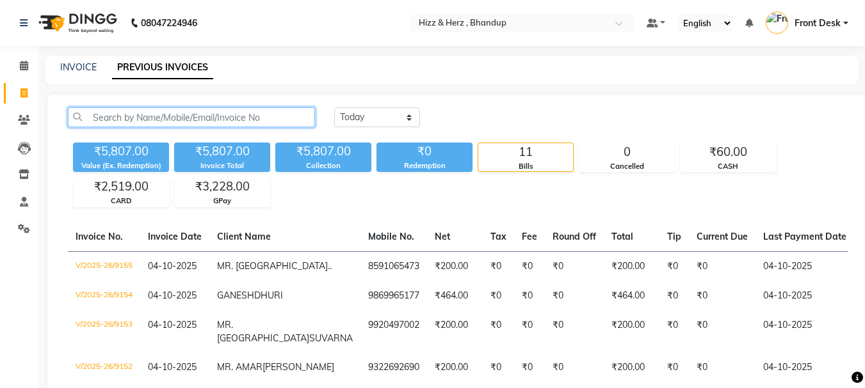
click at [227, 120] on input "text" at bounding box center [191, 118] width 247 height 20
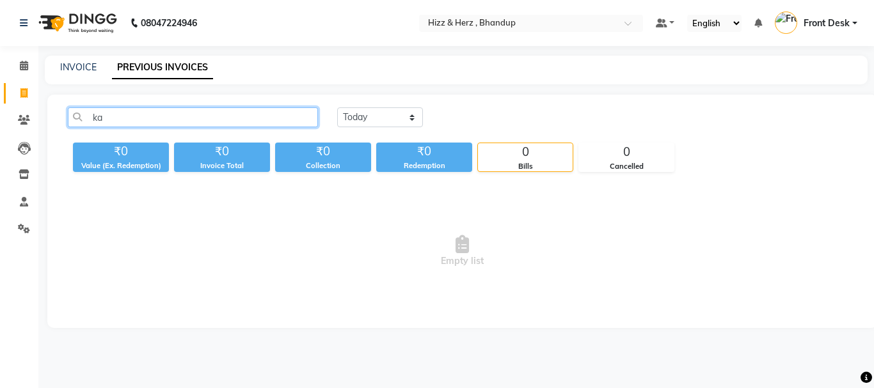
type input "k"
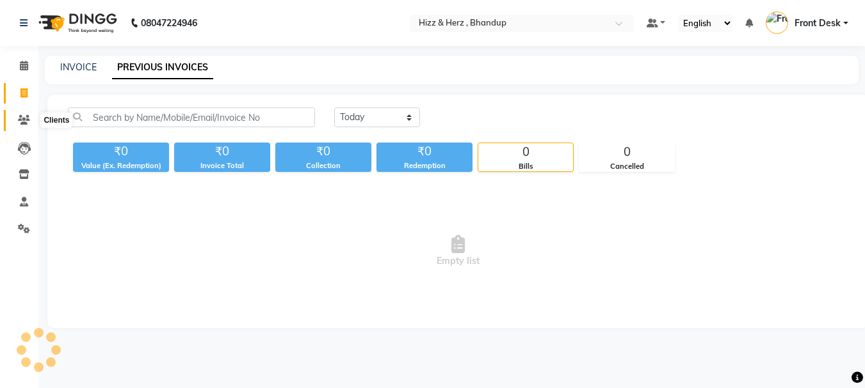
click at [24, 119] on icon at bounding box center [24, 120] width 12 height 10
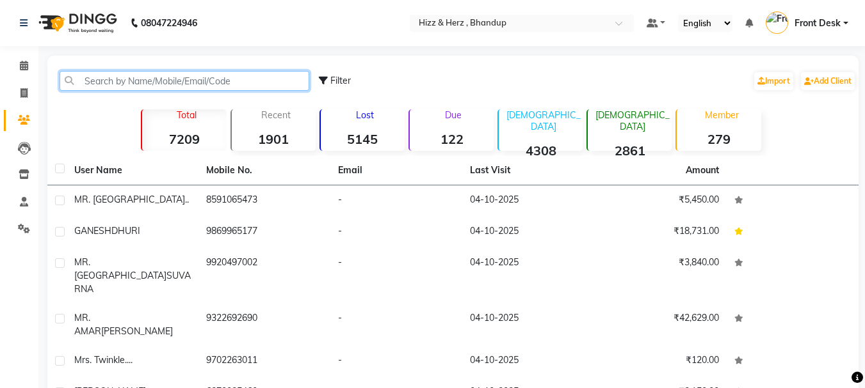
click at [164, 90] on input "text" at bounding box center [185, 81] width 250 height 20
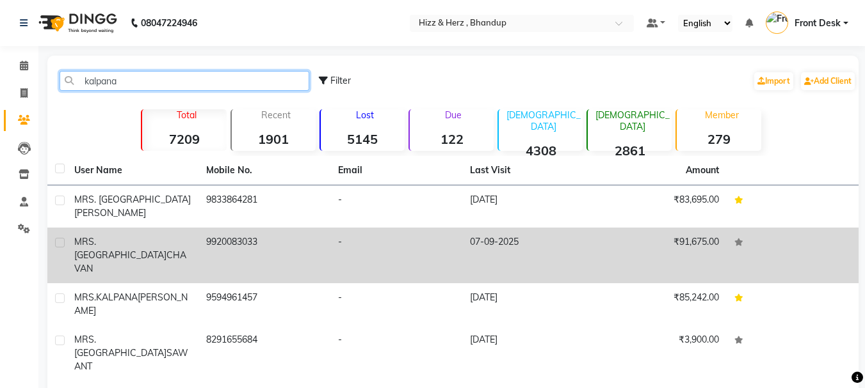
type input "kalpana"
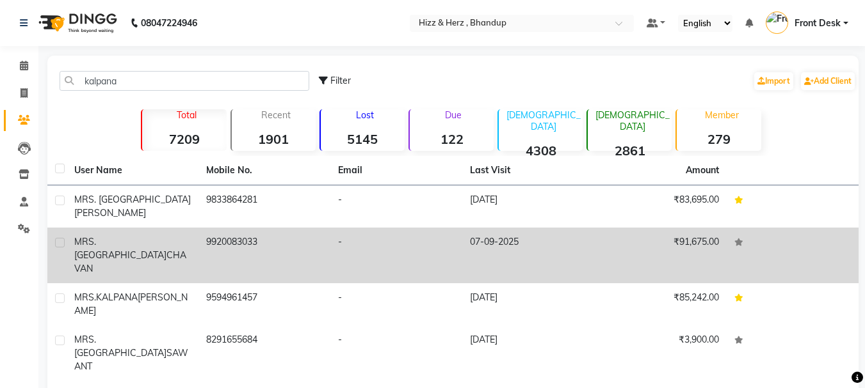
click at [192, 230] on td "[PERSON_NAME]" at bounding box center [133, 256] width 132 height 56
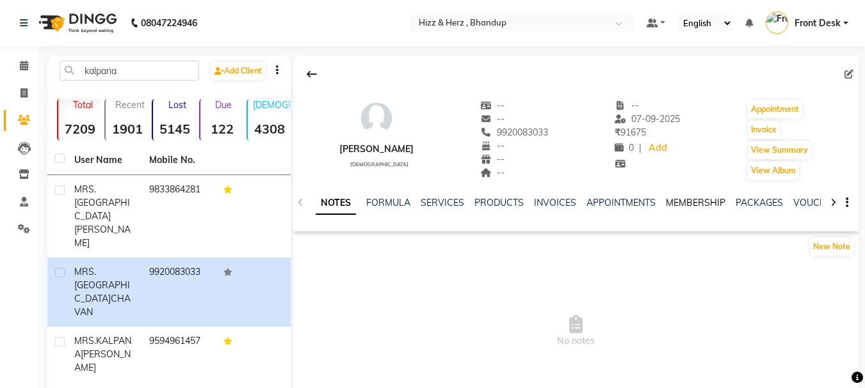
click at [696, 205] on link "MEMBERSHIP" at bounding box center [696, 203] width 60 height 12
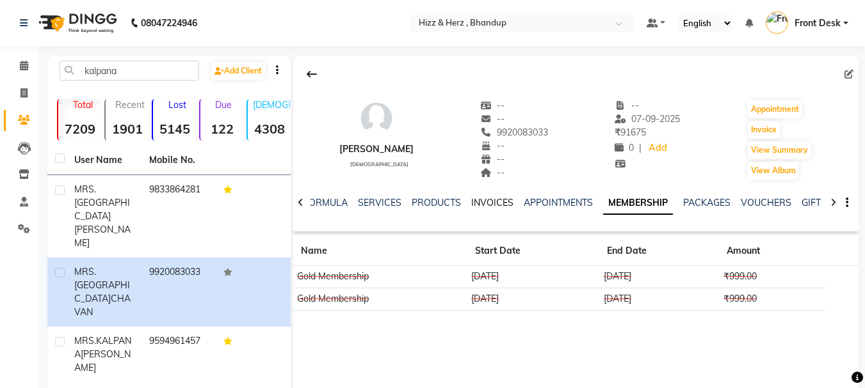
click at [488, 199] on link "INVOICES" at bounding box center [492, 203] width 42 height 12
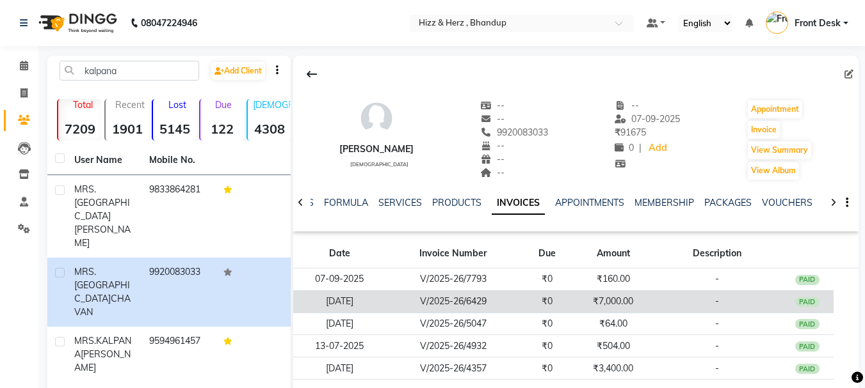
click at [520, 298] on td "₹0" at bounding box center [546, 302] width 53 height 22
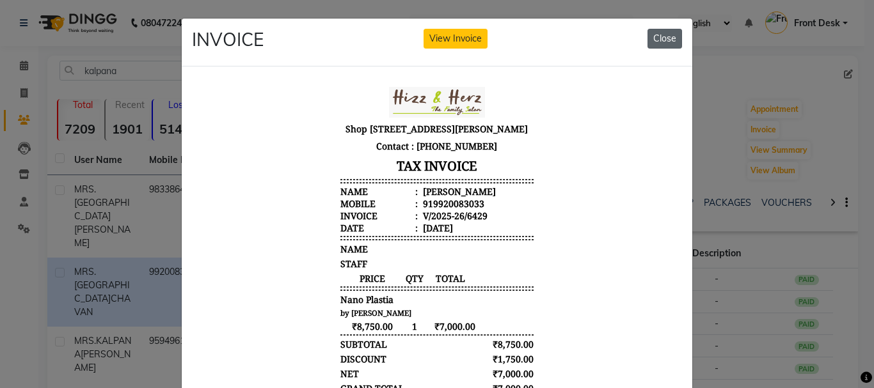
click at [660, 43] on button "Close" at bounding box center [665, 39] width 35 height 20
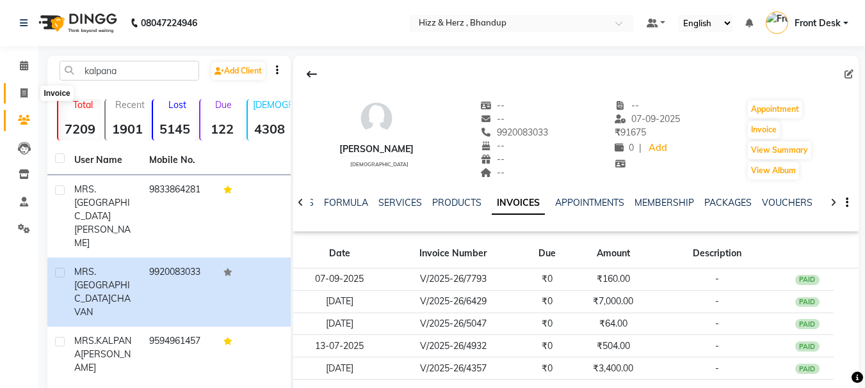
click at [24, 93] on icon at bounding box center [23, 93] width 7 height 10
select select "629"
select select "service"
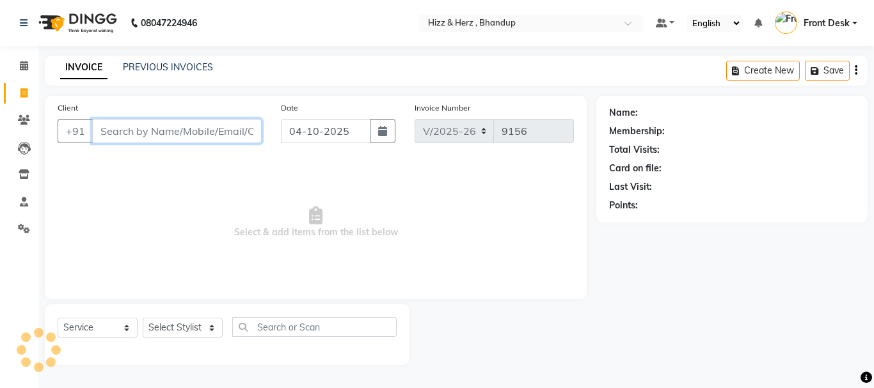
click at [165, 129] on input "Client" at bounding box center [177, 131] width 170 height 24
click at [171, 129] on input "Client" at bounding box center [177, 131] width 170 height 24
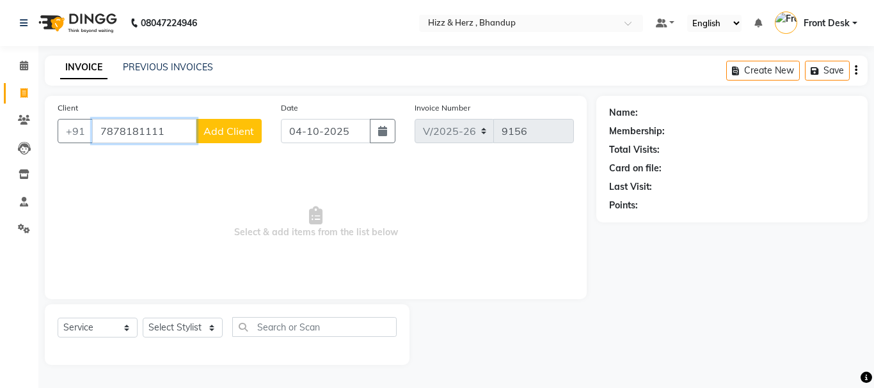
type input "7878181111"
click at [232, 139] on button "Add Client" at bounding box center [229, 131] width 66 height 24
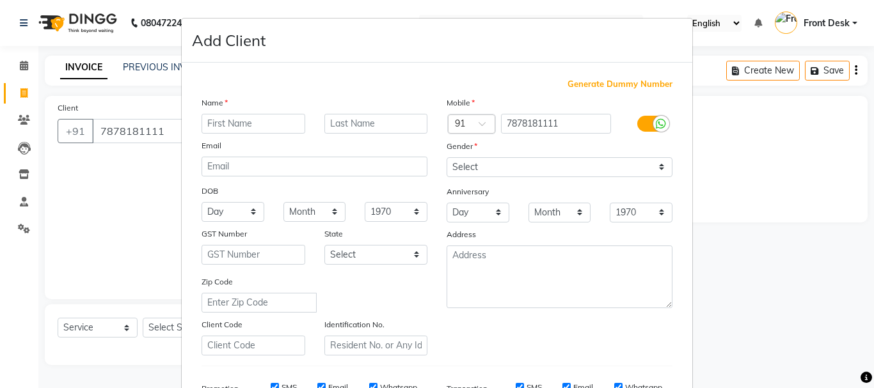
click at [273, 122] on input "text" at bounding box center [254, 124] width 104 height 20
type input "m"
type input "MR. ANIL"
click at [381, 122] on input "text" at bounding box center [376, 124] width 104 height 20
type input "[DEMOGRAPHIC_DATA]"
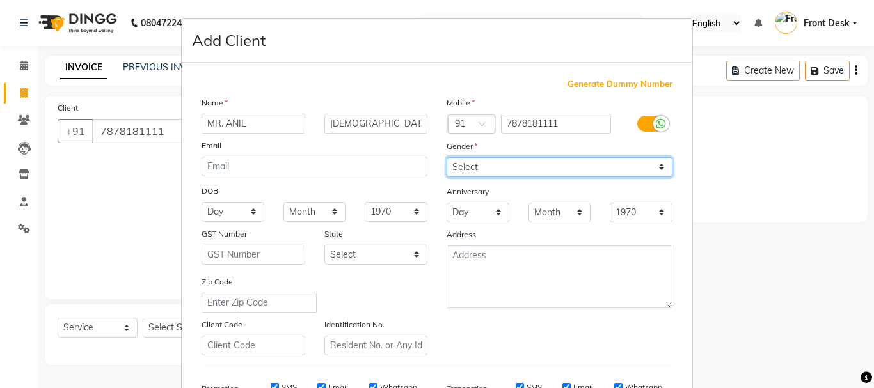
click at [487, 166] on select "Select [DEMOGRAPHIC_DATA] [DEMOGRAPHIC_DATA] Other Prefer Not To Say" at bounding box center [560, 167] width 226 height 20
select select "[DEMOGRAPHIC_DATA]"
click at [447, 157] on select "Select [DEMOGRAPHIC_DATA] [DEMOGRAPHIC_DATA] Other Prefer Not To Say" at bounding box center [560, 167] width 226 height 20
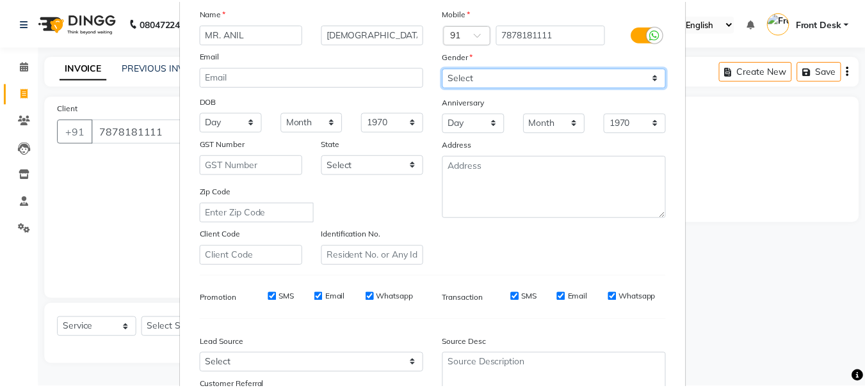
scroll to position [192, 0]
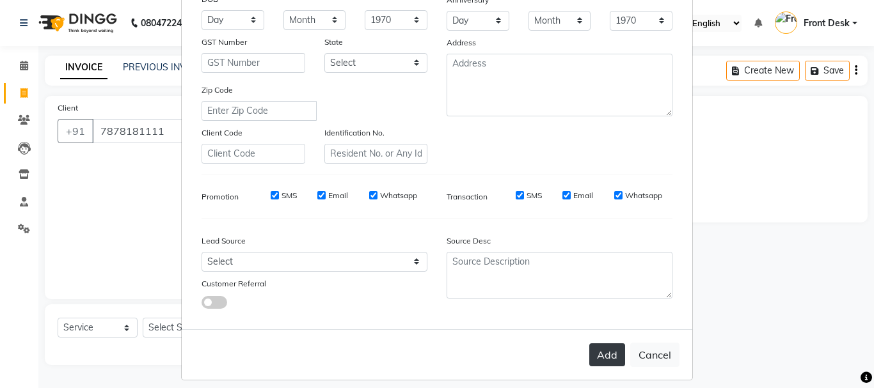
click at [595, 350] on button "Add" at bounding box center [607, 355] width 36 height 23
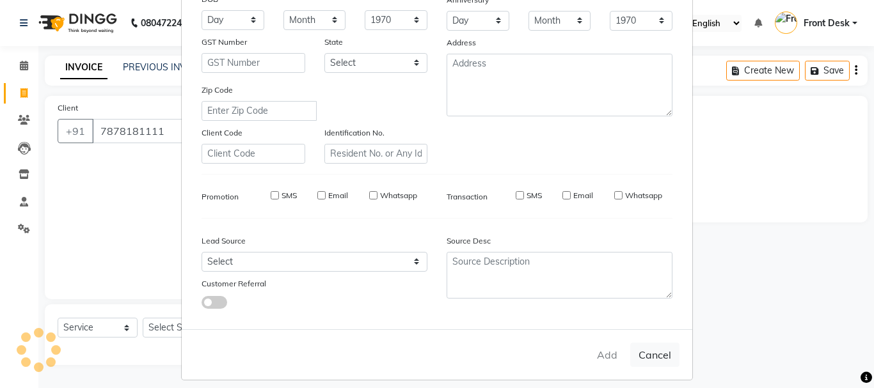
select select
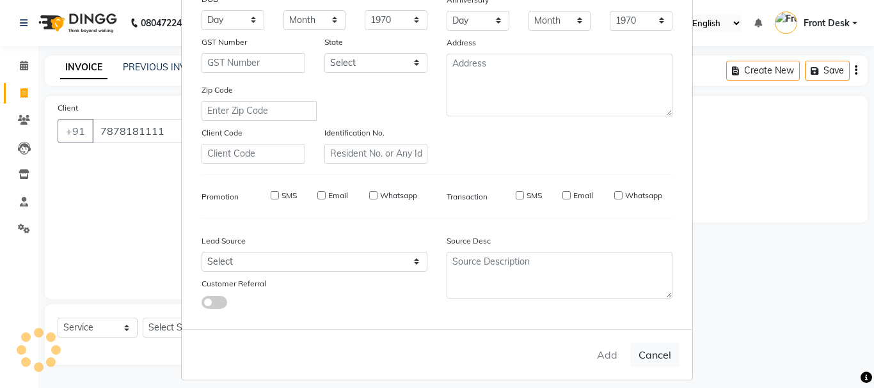
select select
checkbox input "false"
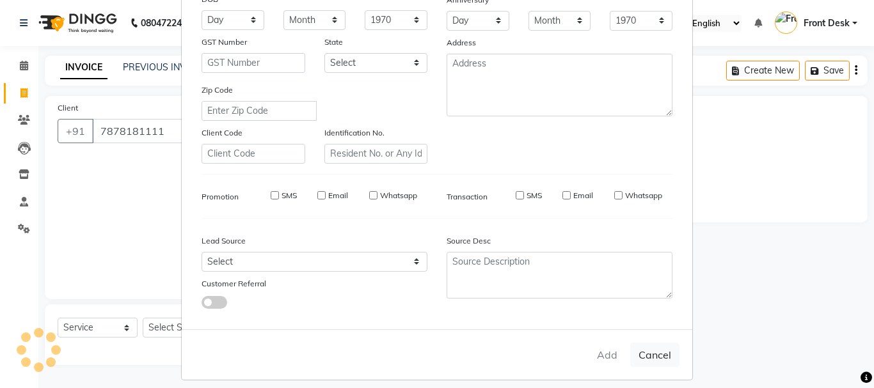
checkbox input "false"
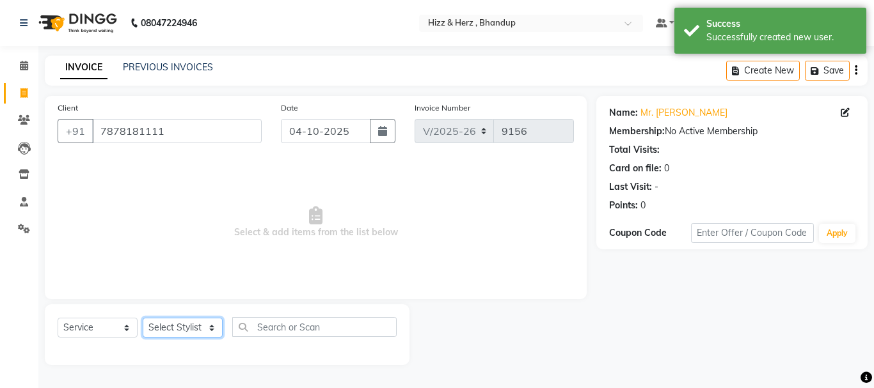
click at [191, 326] on select "Select Stylist Front Desk [PERSON_NAME] HIZZ & HERZ 2 [PERSON_NAME] [PERSON_NAM…" at bounding box center [183, 328] width 80 height 20
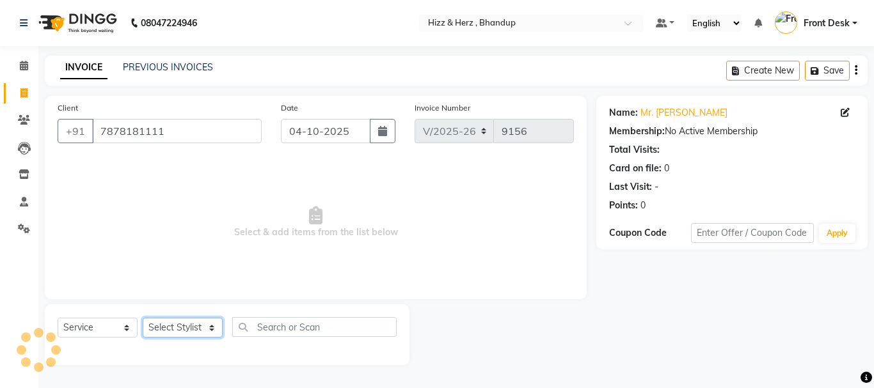
click at [190, 325] on select "Select Stylist Front Desk [PERSON_NAME] HIZZ & HERZ 2 [PERSON_NAME] [PERSON_NAM…" at bounding box center [183, 328] width 80 height 20
select select "82789"
click at [143, 318] on select "Select Stylist Front Desk [PERSON_NAME] HIZZ & HERZ 2 [PERSON_NAME] [PERSON_NAM…" at bounding box center [183, 328] width 80 height 20
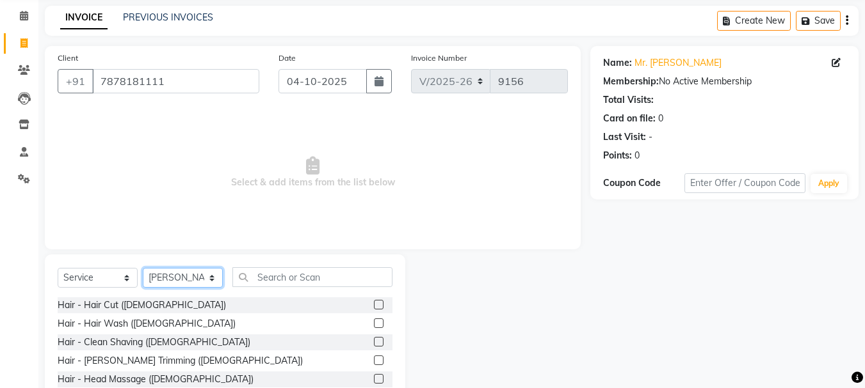
scroll to position [124, 0]
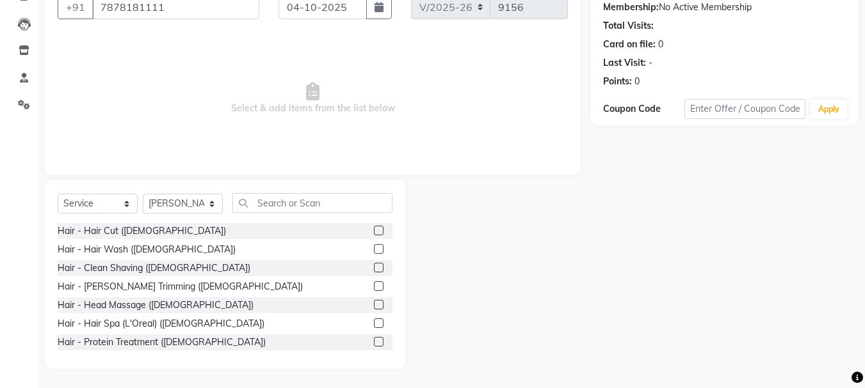
click at [374, 270] on label at bounding box center [379, 268] width 10 height 10
click at [374, 270] on input "checkbox" at bounding box center [378, 268] width 8 height 8
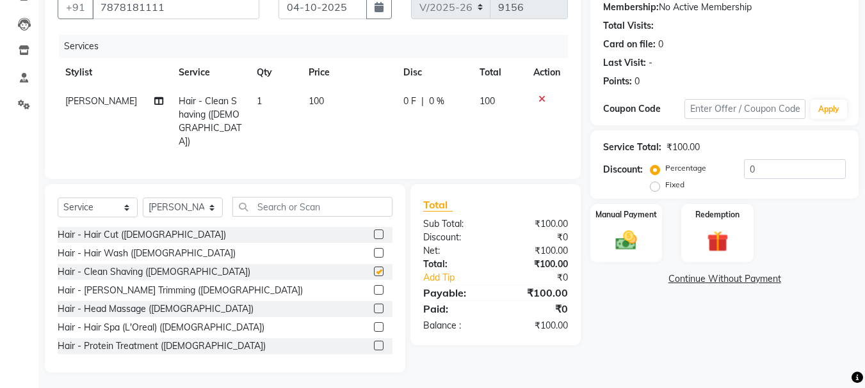
checkbox input "false"
click at [539, 100] on icon at bounding box center [541, 99] width 7 height 9
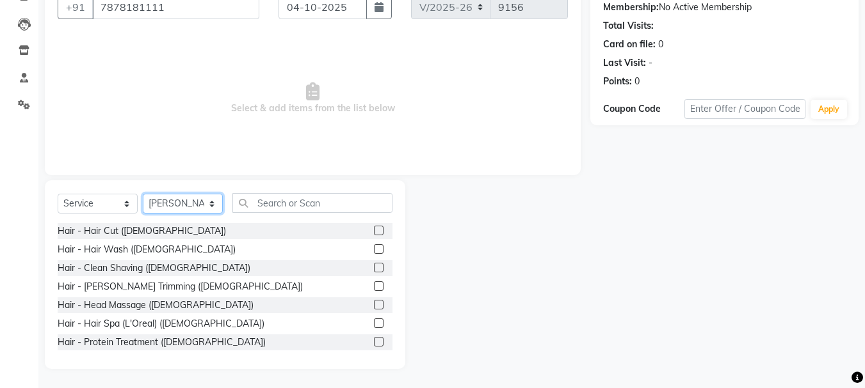
click at [198, 201] on select "Select Stylist Front Desk [PERSON_NAME] HIZZ & HERZ 2 [PERSON_NAME] [PERSON_NAM…" at bounding box center [183, 204] width 80 height 20
select select "33193"
click at [143, 194] on select "Select Stylist Front Desk [PERSON_NAME] HIZZ & HERZ 2 [PERSON_NAME] [PERSON_NAM…" at bounding box center [183, 204] width 80 height 20
click at [374, 268] on label at bounding box center [379, 268] width 10 height 10
click at [374, 268] on input "checkbox" at bounding box center [378, 268] width 8 height 8
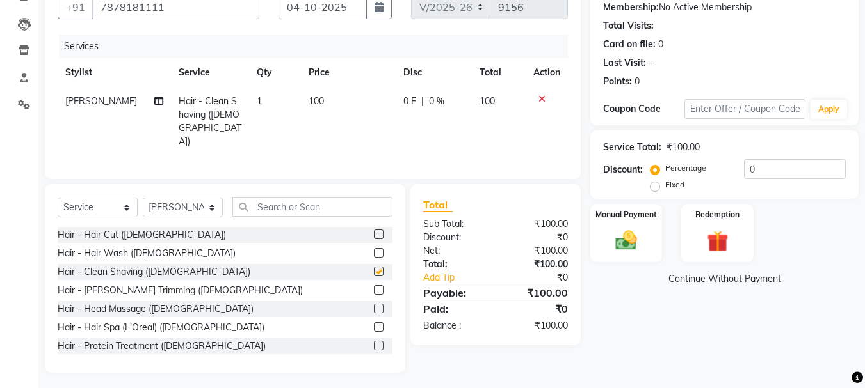
checkbox input "false"
click at [624, 244] on img at bounding box center [626, 241] width 36 height 26
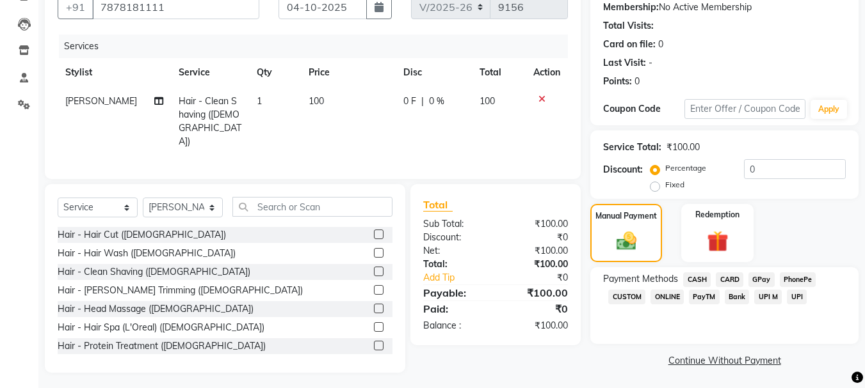
click at [753, 278] on span "GPay" at bounding box center [761, 280] width 26 height 15
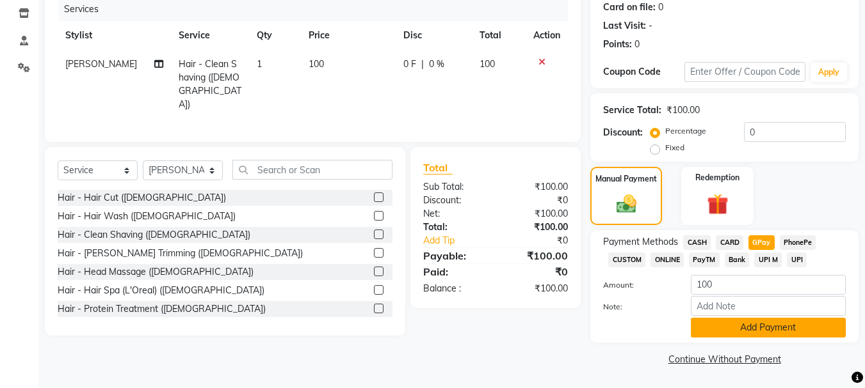
click at [765, 326] on button "Add Payment" at bounding box center [768, 328] width 155 height 20
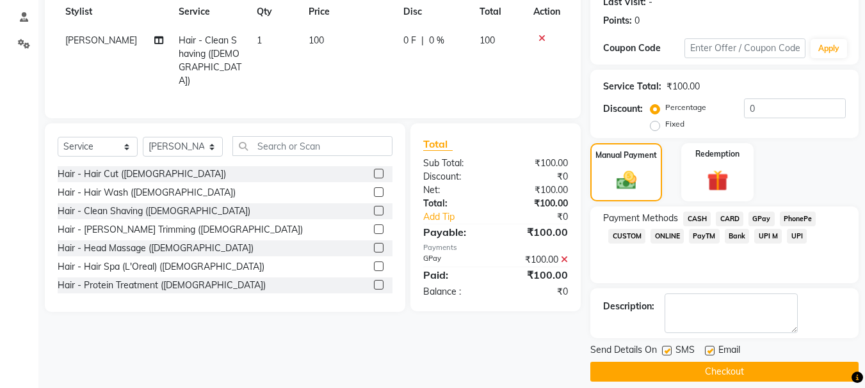
scroll to position [198, 0]
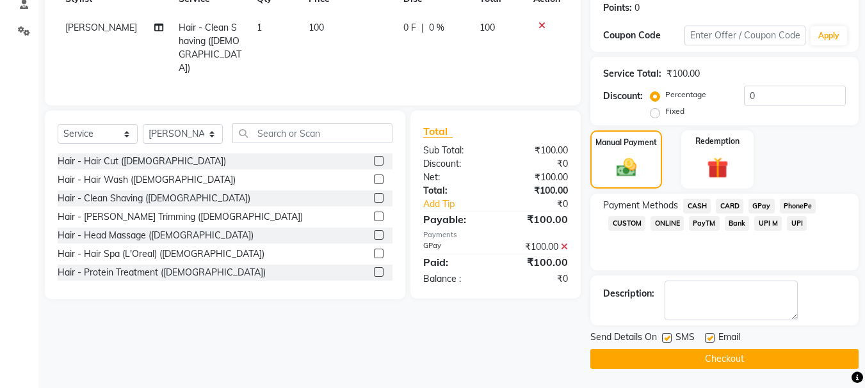
click at [566, 244] on icon at bounding box center [564, 247] width 7 height 9
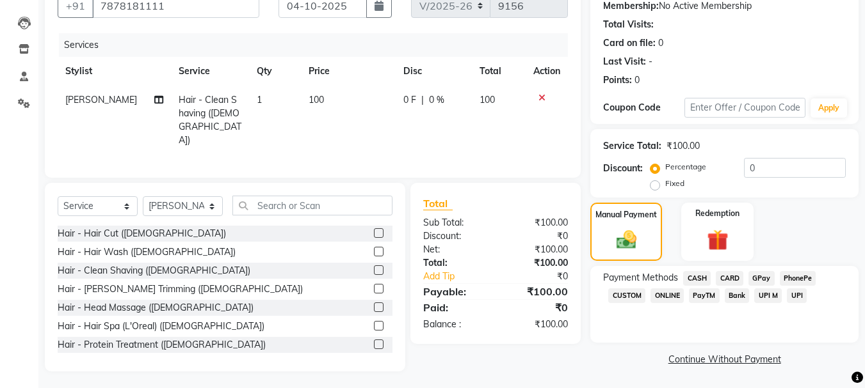
click at [700, 277] on span "CASH" at bounding box center [697, 278] width 28 height 15
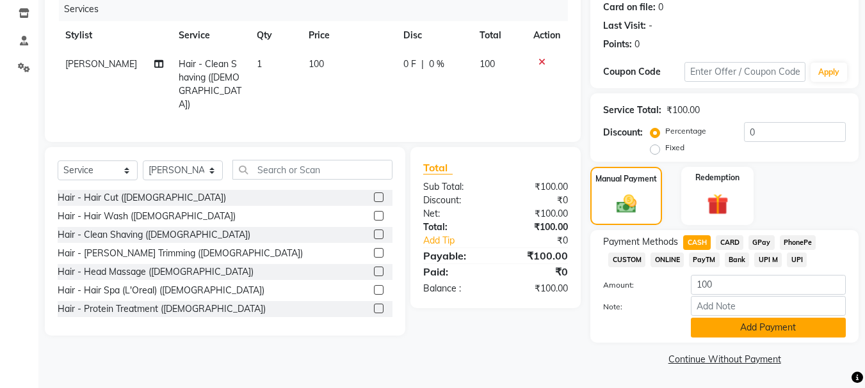
click at [751, 323] on button "Add Payment" at bounding box center [768, 328] width 155 height 20
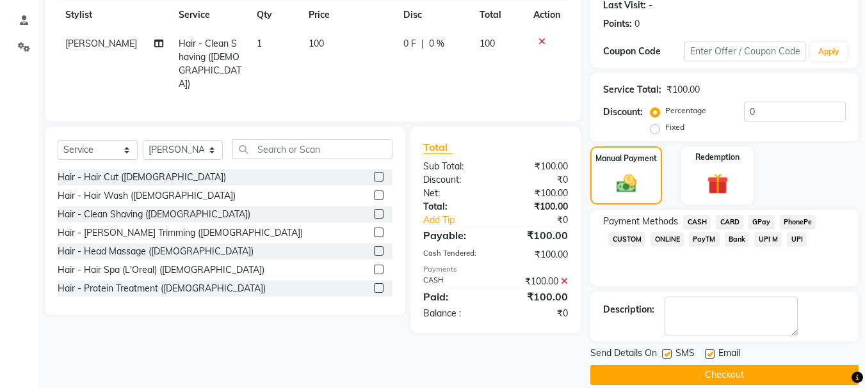
scroll to position [198, 0]
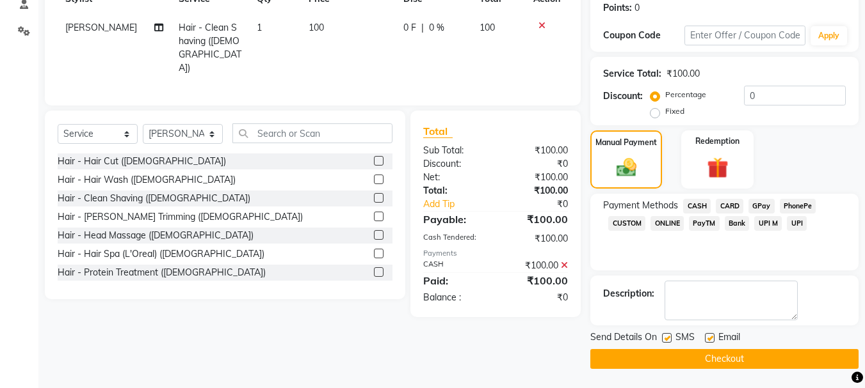
click at [730, 362] on button "Checkout" at bounding box center [724, 359] width 268 height 20
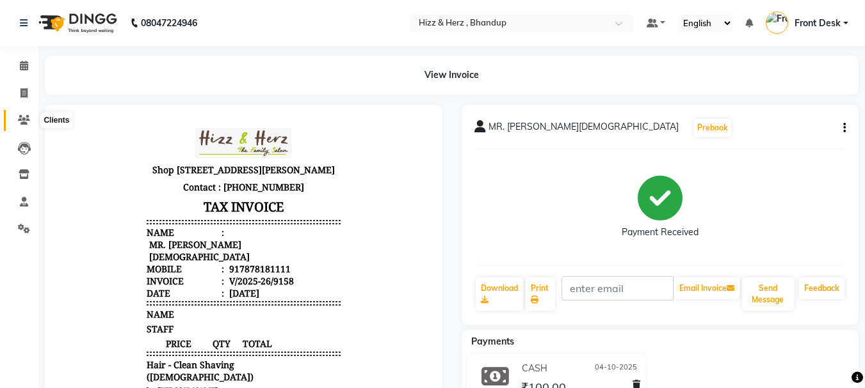
click at [24, 118] on icon at bounding box center [24, 120] width 12 height 10
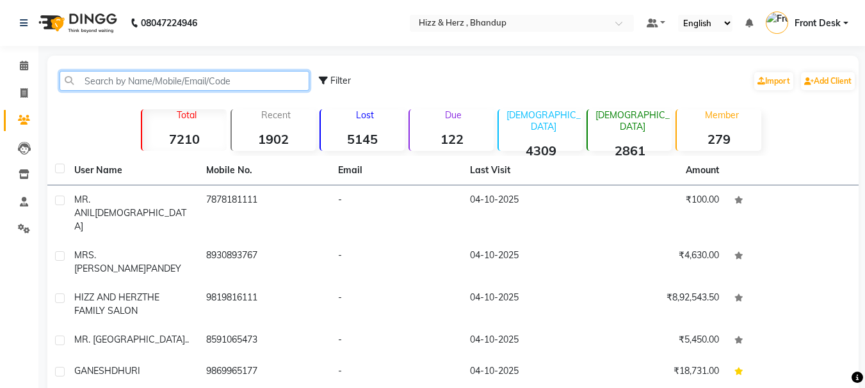
click at [236, 83] on input "text" at bounding box center [185, 81] width 250 height 20
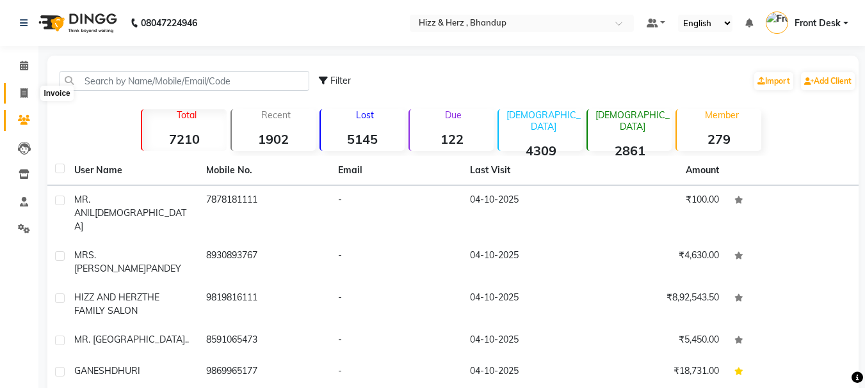
click at [26, 93] on icon at bounding box center [23, 93] width 7 height 10
select select "service"
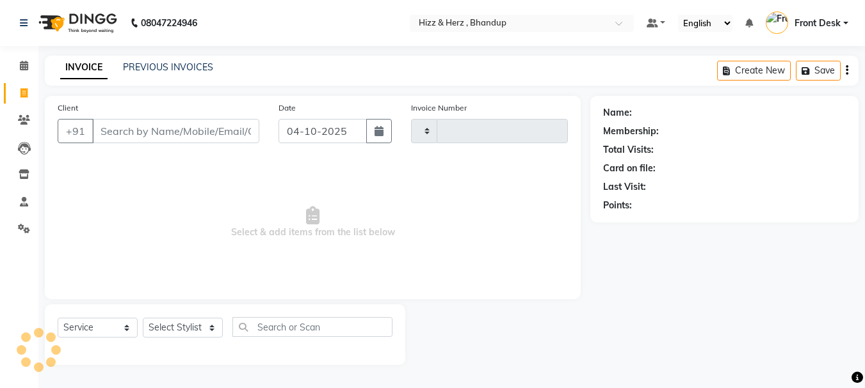
type input "9159"
select select "629"
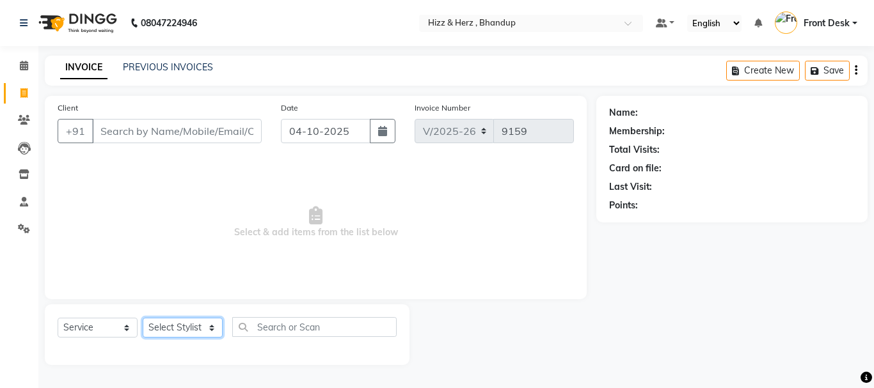
click at [207, 324] on select "Select Stylist Front Desk [PERSON_NAME] HIZZ & HERZ 2 [PERSON_NAME] [PERSON_NAM…" at bounding box center [183, 328] width 80 height 20
click at [203, 329] on select "Select Stylist Front Desk [PERSON_NAME] HIZZ & HERZ 2 [PERSON_NAME] [PERSON_NAM…" at bounding box center [183, 328] width 80 height 20
click at [182, 326] on select "Select Stylist Front Desk [PERSON_NAME] HIZZ & HERZ 2 [PERSON_NAME] [PERSON_NAM…" at bounding box center [183, 328] width 80 height 20
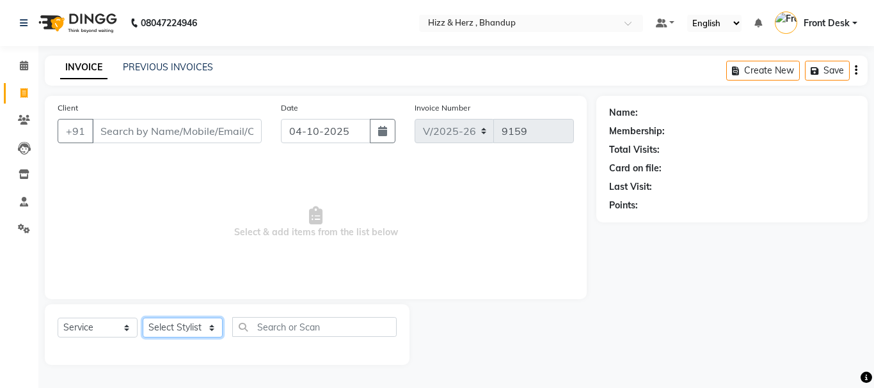
select select "9145"
click at [143, 318] on select "Select Stylist Front Desk [PERSON_NAME] HIZZ & HERZ 2 [PERSON_NAME] [PERSON_NAM…" at bounding box center [183, 328] width 80 height 20
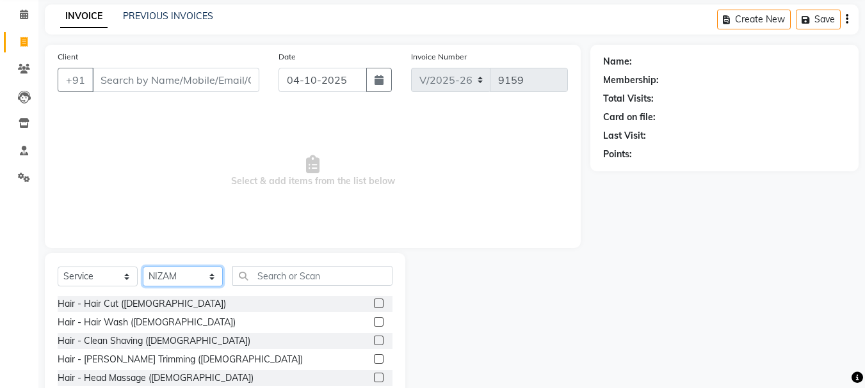
scroll to position [124, 0]
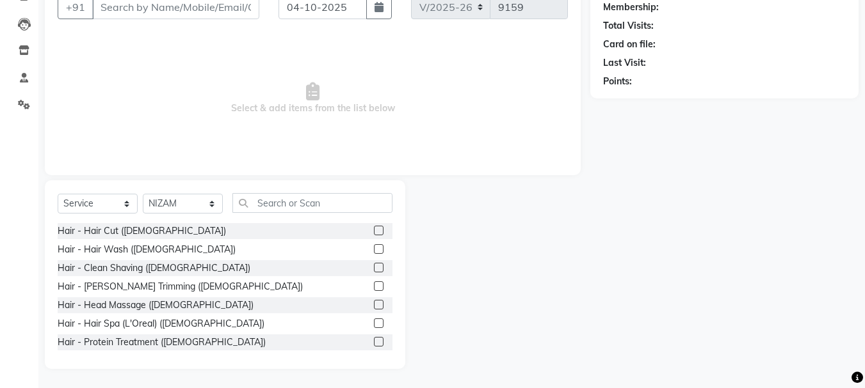
click at [374, 229] on label at bounding box center [379, 231] width 10 height 10
click at [374, 229] on input "checkbox" at bounding box center [378, 231] width 8 height 8
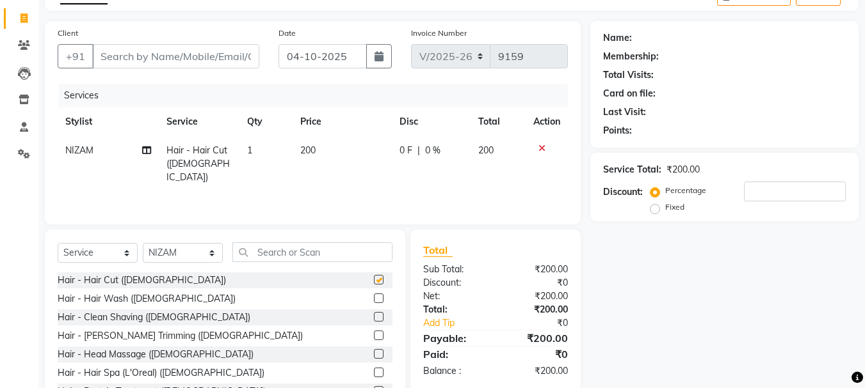
checkbox input "false"
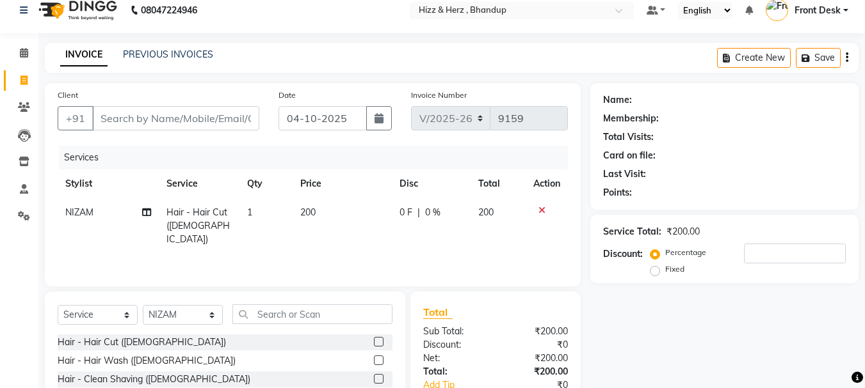
scroll to position [0, 0]
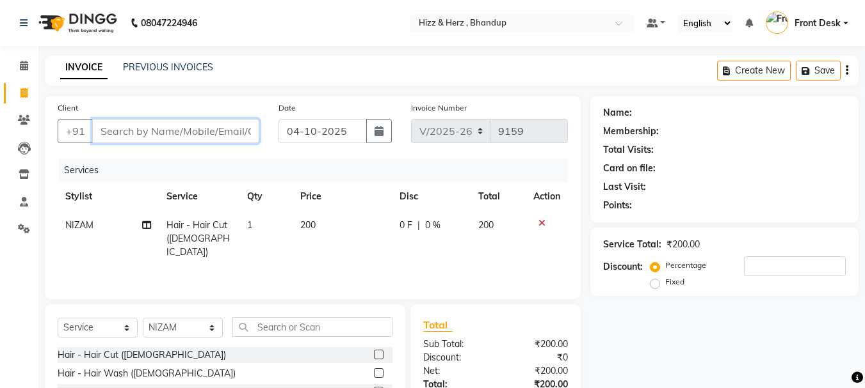
click at [218, 128] on input "Client" at bounding box center [175, 131] width 167 height 24
type input "P"
type input "0"
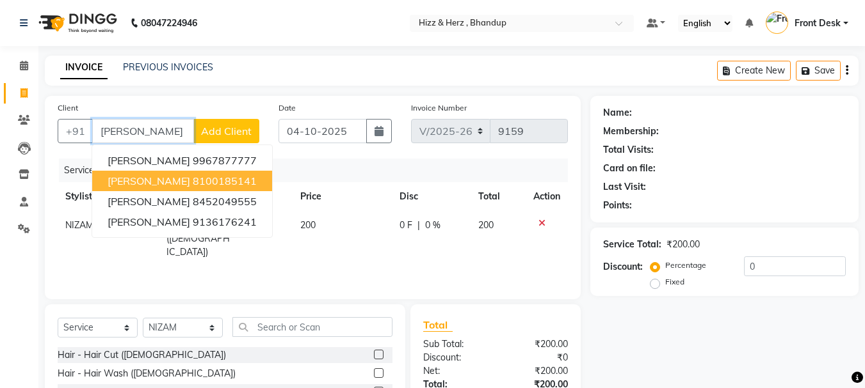
click at [239, 182] on ngb-highlight "8100185141" at bounding box center [225, 181] width 64 height 13
type input "8100185141"
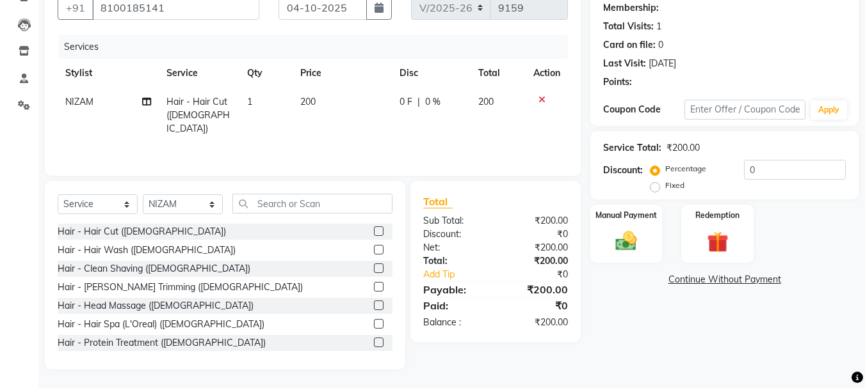
scroll to position [124, 0]
click at [632, 247] on img at bounding box center [626, 241] width 36 height 26
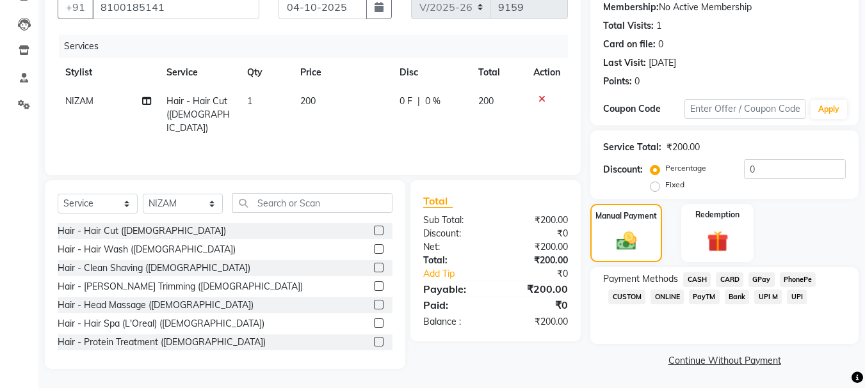
click at [755, 276] on span "GPay" at bounding box center [761, 280] width 26 height 15
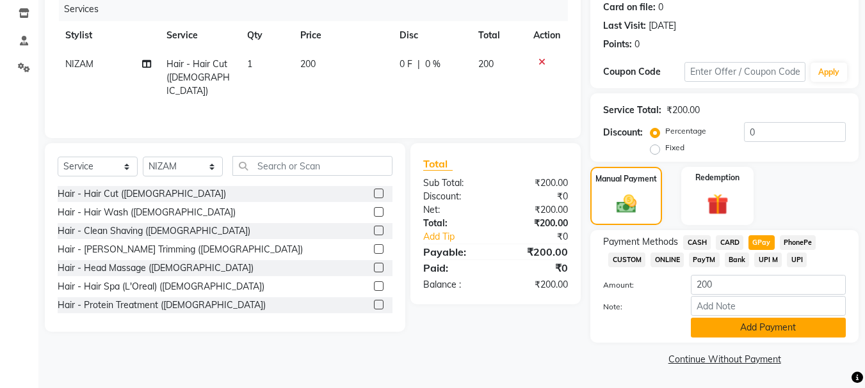
click at [776, 330] on button "Add Payment" at bounding box center [768, 328] width 155 height 20
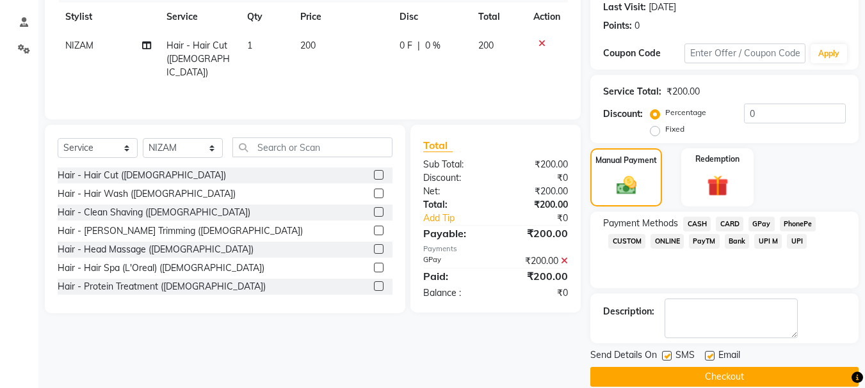
scroll to position [198, 0]
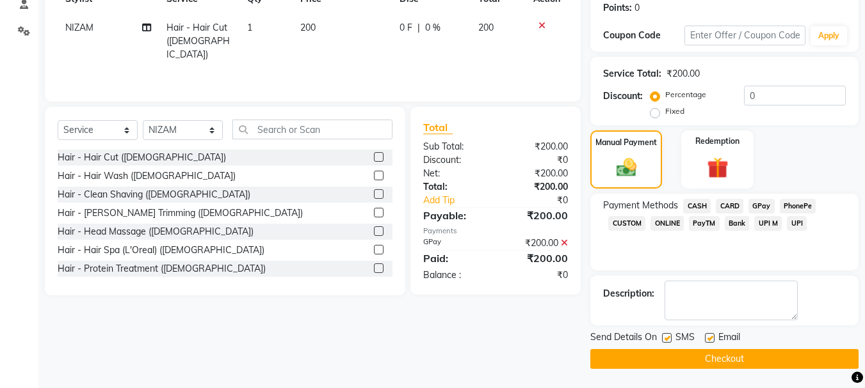
click at [696, 352] on button "Checkout" at bounding box center [724, 359] width 268 height 20
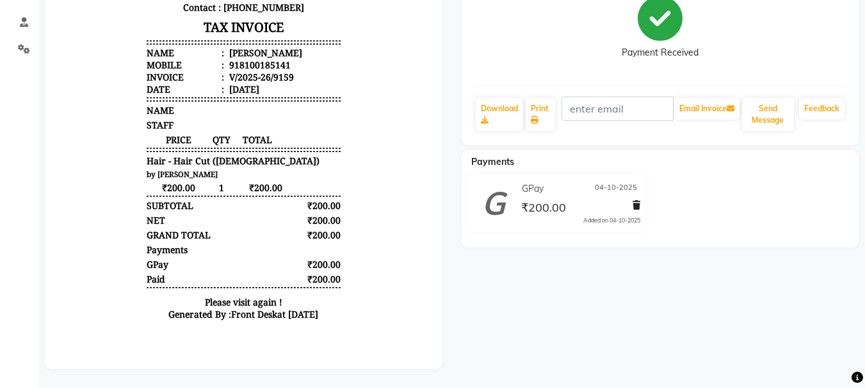
scroll to position [189, 0]
